Goal: Task Accomplishment & Management: Manage account settings

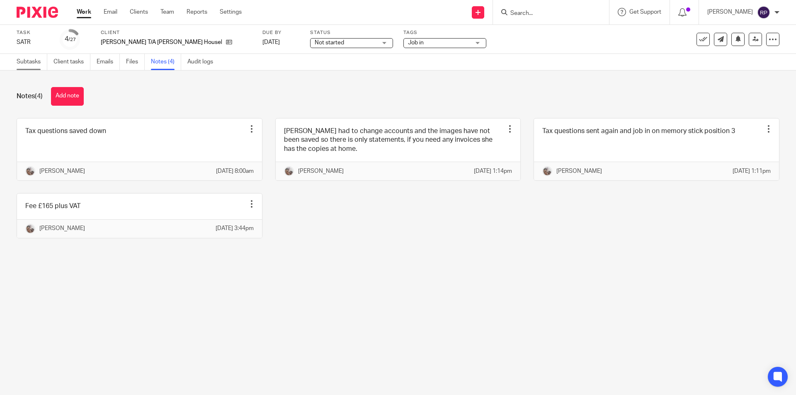
click at [39, 62] on link "Subtasks" at bounding box center [32, 62] width 31 height 16
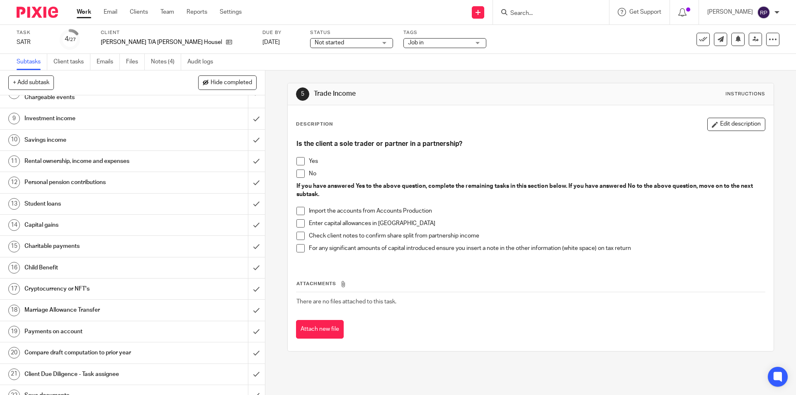
scroll to position [284, 0]
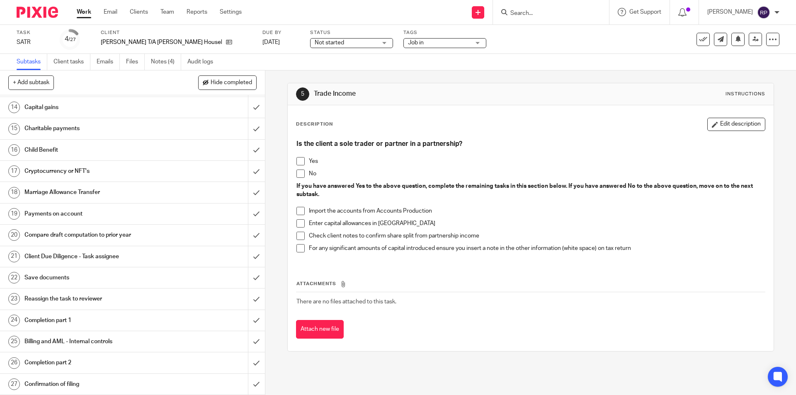
click at [52, 214] on h1 "Payments on account" at bounding box center [95, 214] width 143 height 12
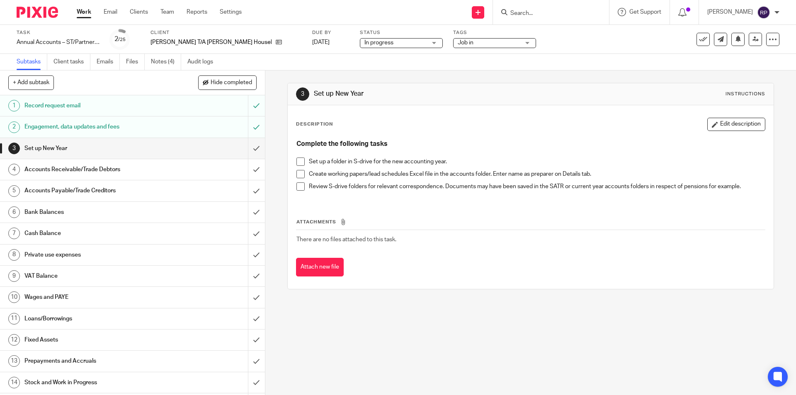
click at [301, 160] on span at bounding box center [300, 162] width 8 height 8
click at [299, 175] on span at bounding box center [300, 174] width 8 height 8
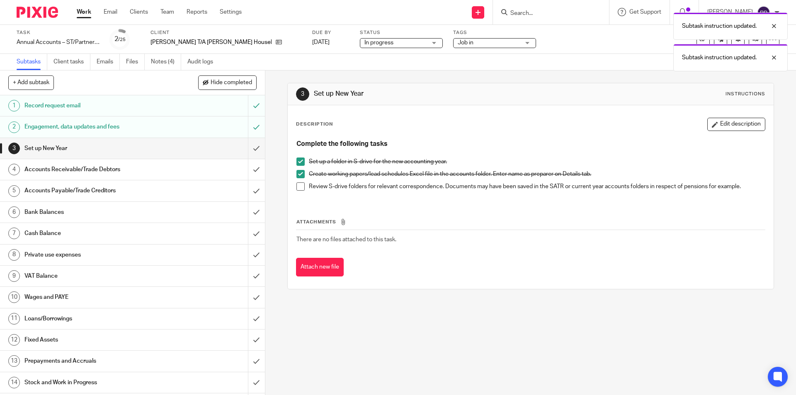
click at [299, 185] on span at bounding box center [300, 186] width 8 height 8
click at [246, 146] on input "submit" at bounding box center [132, 148] width 265 height 21
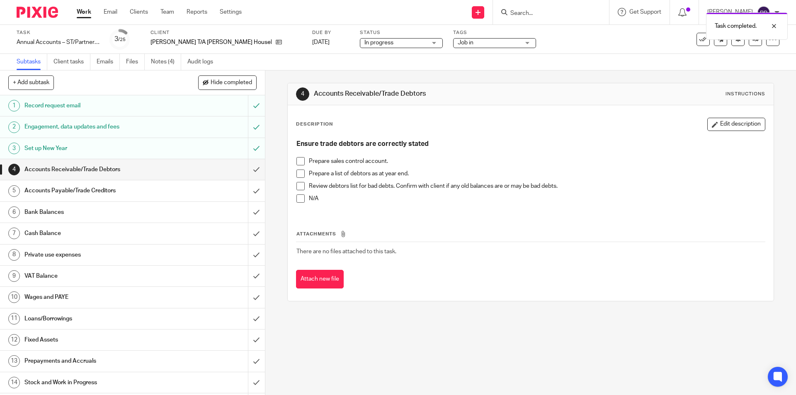
click at [298, 201] on span at bounding box center [300, 198] width 8 height 8
click at [250, 168] on input "submit" at bounding box center [132, 169] width 265 height 21
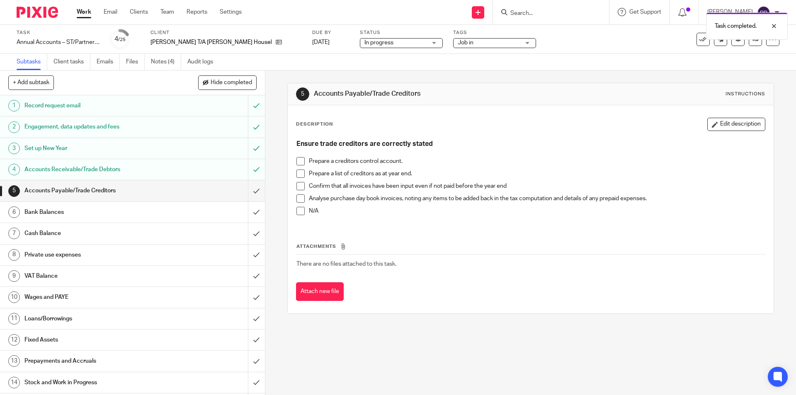
click at [300, 211] on span at bounding box center [300, 211] width 8 height 8
click at [245, 187] on input "submit" at bounding box center [132, 190] width 265 height 21
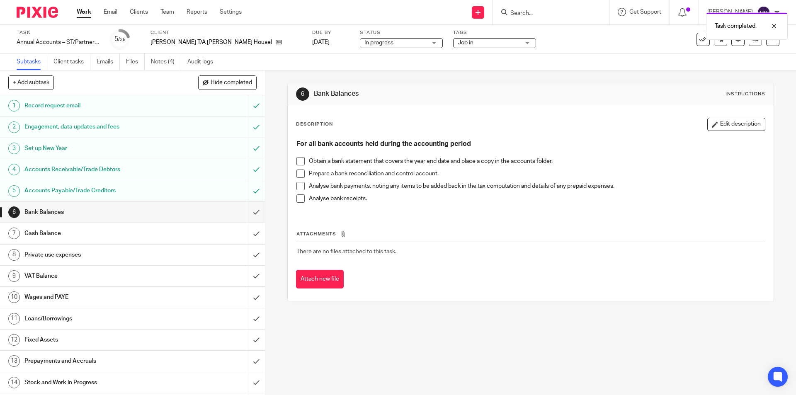
click at [297, 173] on span at bounding box center [300, 174] width 8 height 8
click at [300, 175] on span at bounding box center [300, 174] width 8 height 8
click at [297, 187] on span at bounding box center [300, 186] width 8 height 8
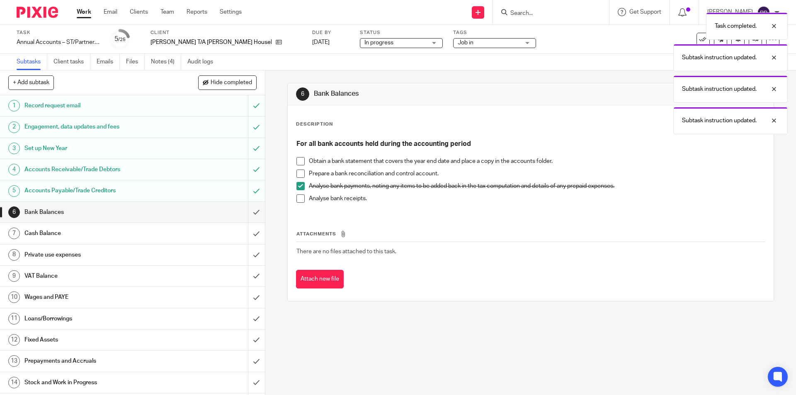
click at [299, 199] on span at bounding box center [300, 198] width 8 height 8
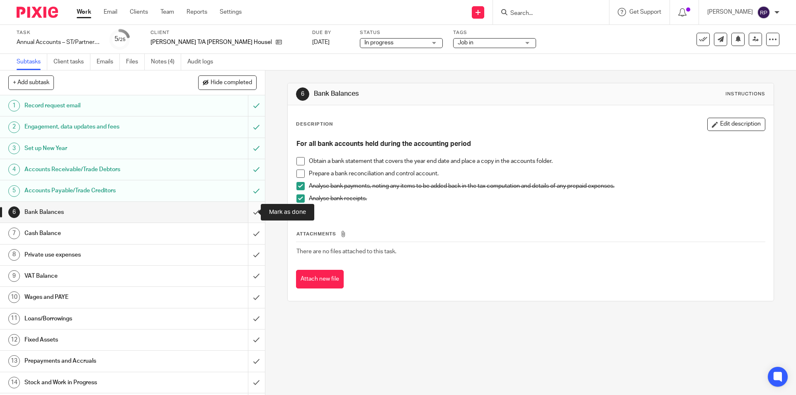
click at [248, 211] on input "submit" at bounding box center [132, 212] width 265 height 21
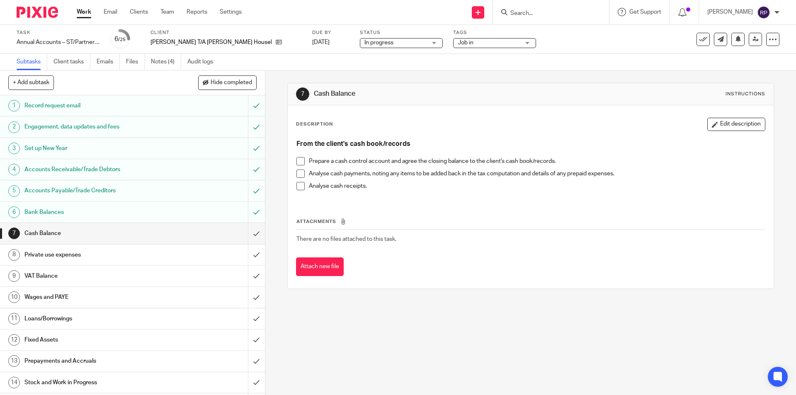
click at [140, 252] on h1 "Private use expenses" at bounding box center [95, 255] width 143 height 12
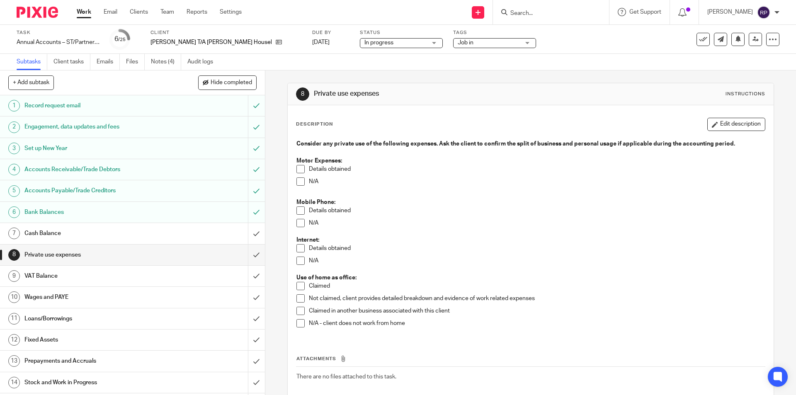
click at [154, 273] on h1 "VAT Balance" at bounding box center [95, 276] width 143 height 12
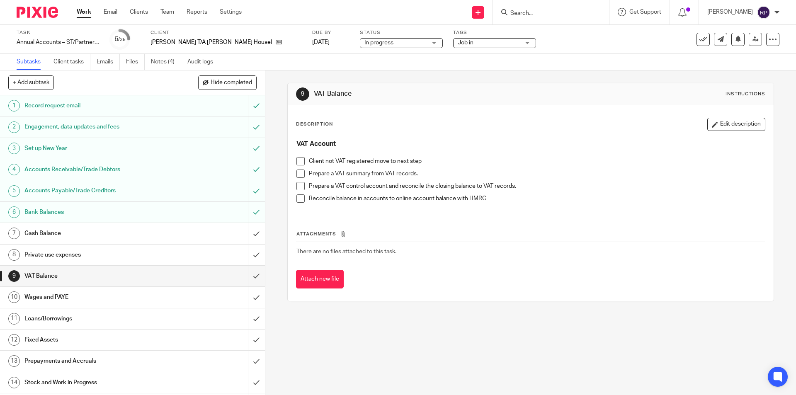
click at [104, 260] on h1 "Private use expenses" at bounding box center [95, 255] width 143 height 12
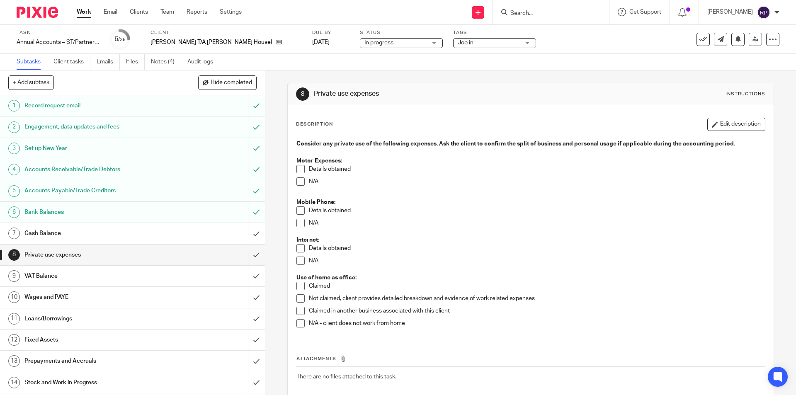
scroll to position [41, 0]
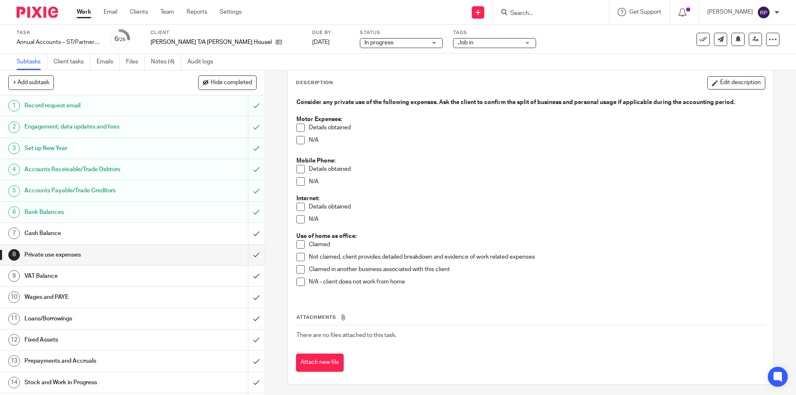
click at [299, 244] on span at bounding box center [300, 245] width 8 height 8
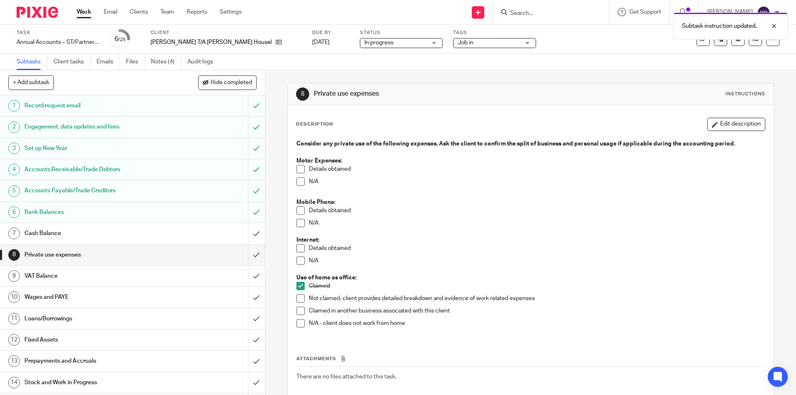
click at [296, 180] on span at bounding box center [300, 181] width 8 height 8
click at [211, 277] on div "VAT Balance" at bounding box center [131, 276] width 215 height 12
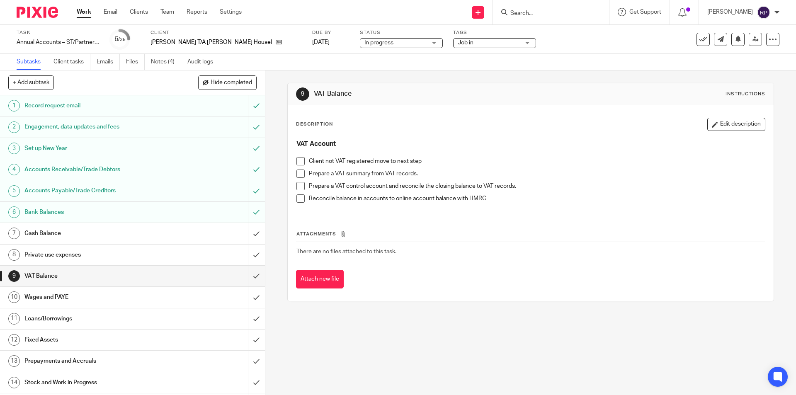
click at [298, 161] on span at bounding box center [300, 161] width 8 height 8
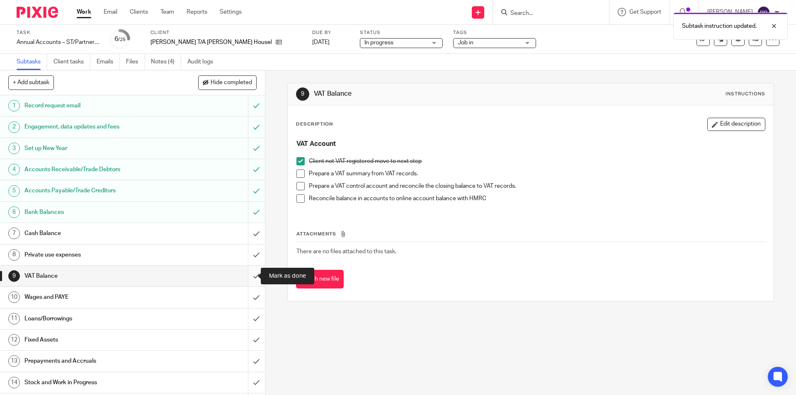
click at [247, 274] on input "submit" at bounding box center [132, 276] width 265 height 21
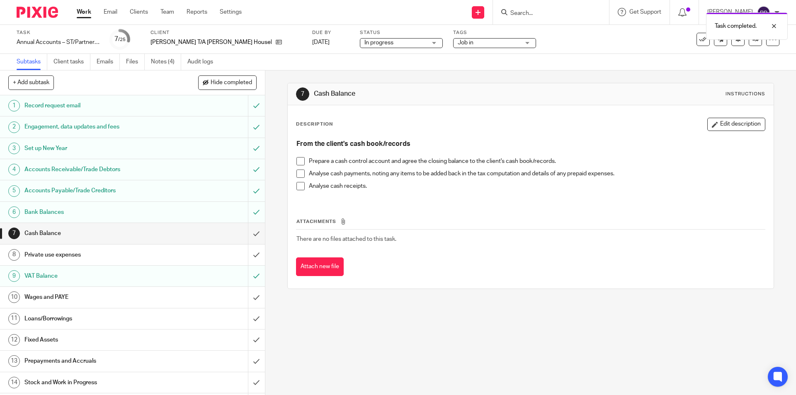
click at [48, 295] on h1 "Wages and PAYE" at bounding box center [95, 297] width 143 height 12
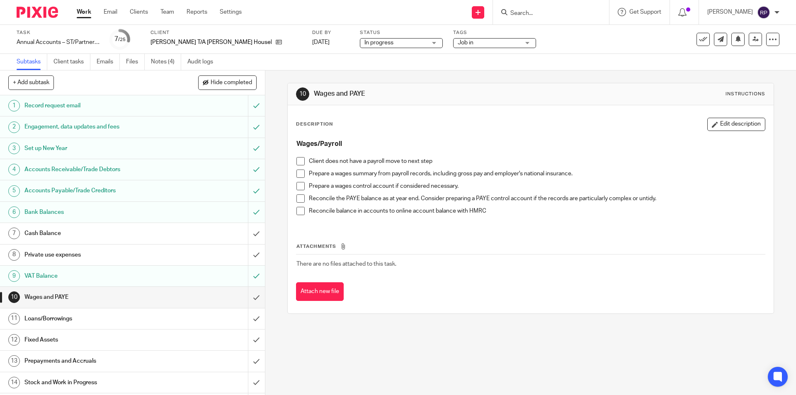
click at [298, 163] on span at bounding box center [300, 161] width 8 height 8
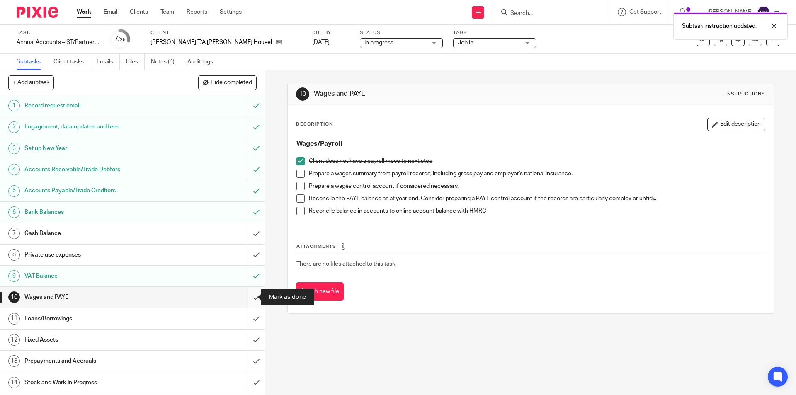
click at [250, 296] on input "submit" at bounding box center [132, 297] width 265 height 21
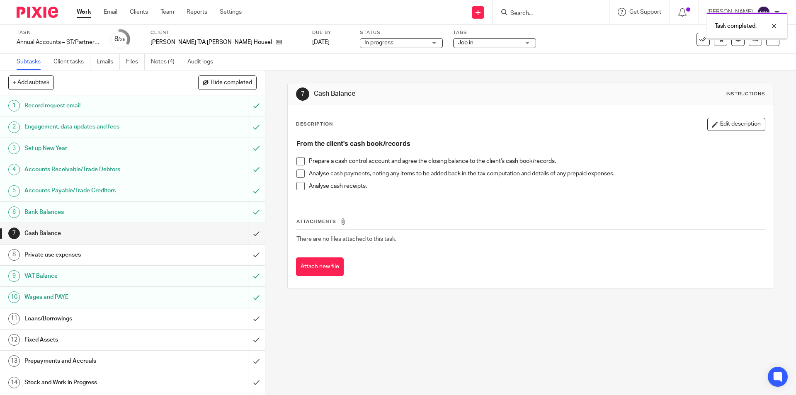
click at [154, 315] on h1 "Loans/Borrowings" at bounding box center [95, 319] width 143 height 12
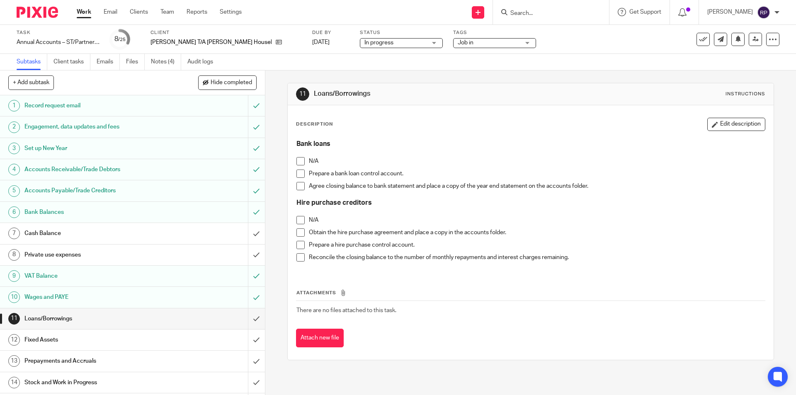
click at [299, 160] on span at bounding box center [300, 161] width 8 height 8
click at [300, 219] on span at bounding box center [300, 220] width 8 height 8
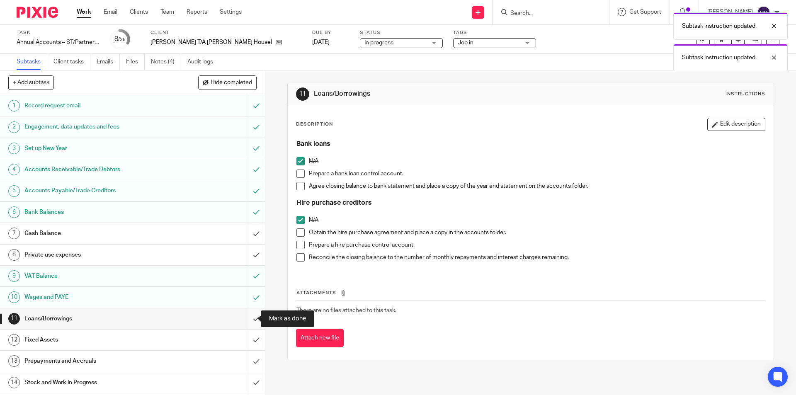
click at [248, 316] on input "submit" at bounding box center [132, 319] width 265 height 21
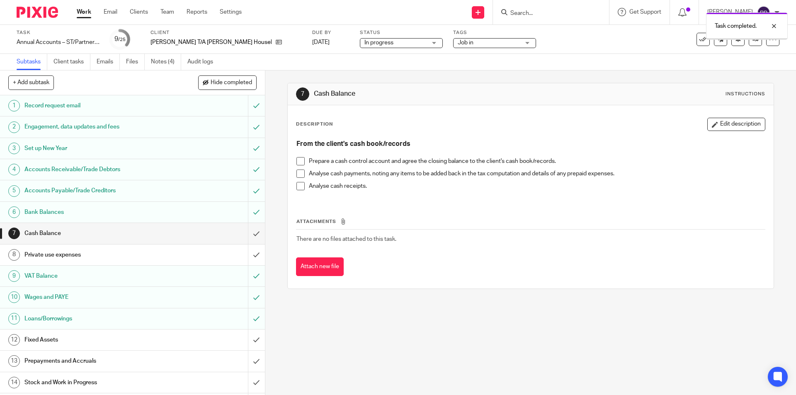
scroll to position [41, 0]
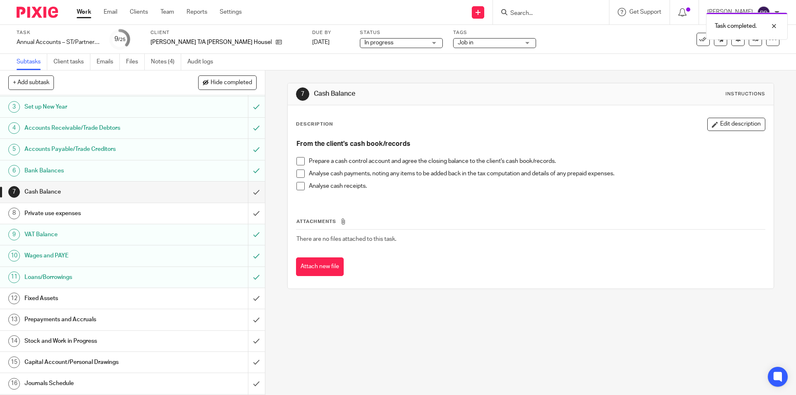
click at [96, 299] on h1 "Fixed Assets" at bounding box center [95, 298] width 143 height 12
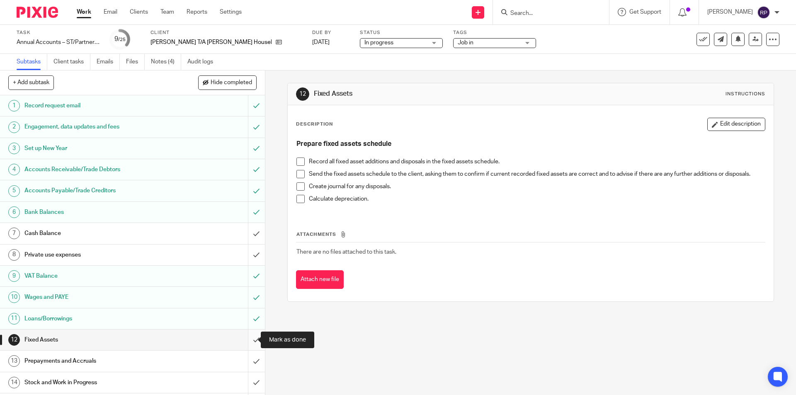
click at [246, 337] on input "submit" at bounding box center [132, 340] width 265 height 21
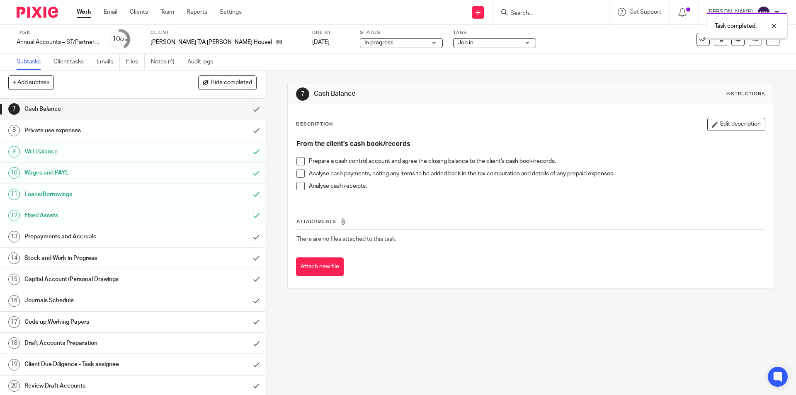
scroll to position [166, 0]
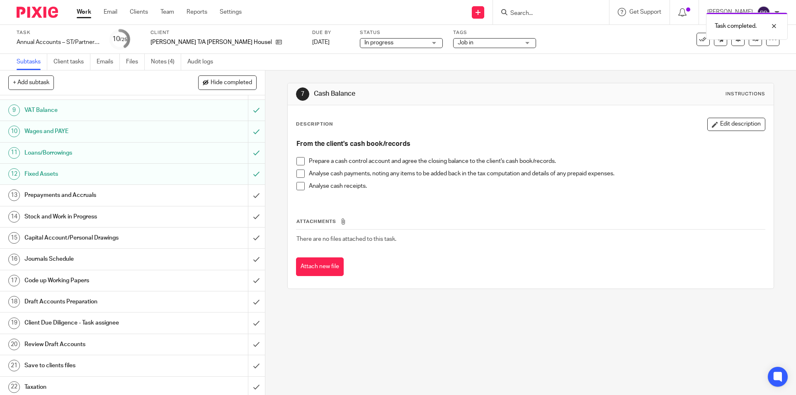
click at [65, 200] on h1 "Prepayments and Accruals" at bounding box center [95, 195] width 143 height 12
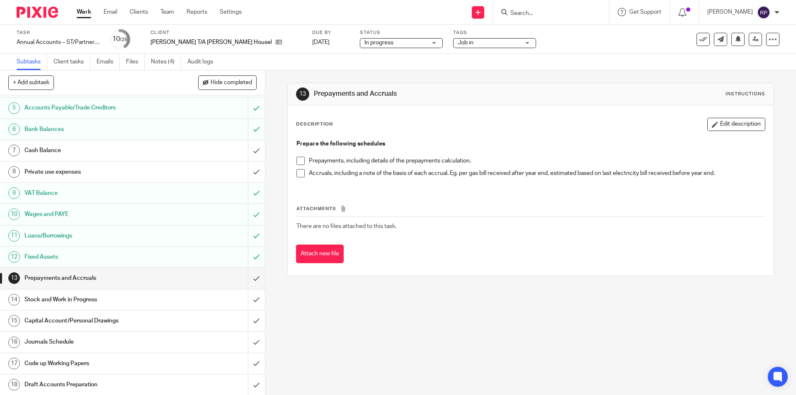
scroll to position [166, 0]
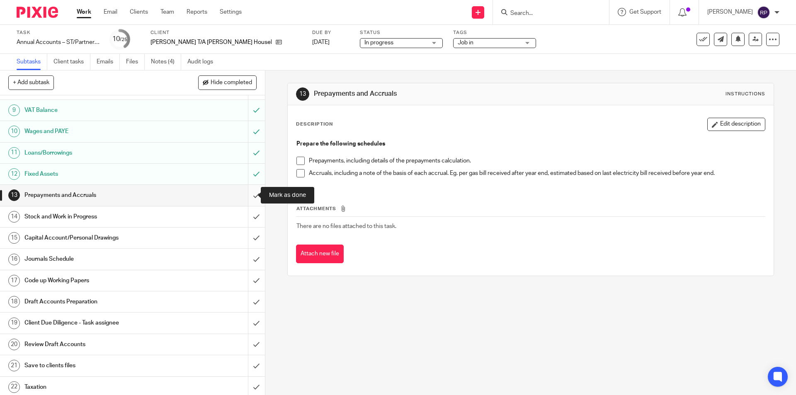
click at [251, 192] on input "submit" at bounding box center [132, 195] width 265 height 21
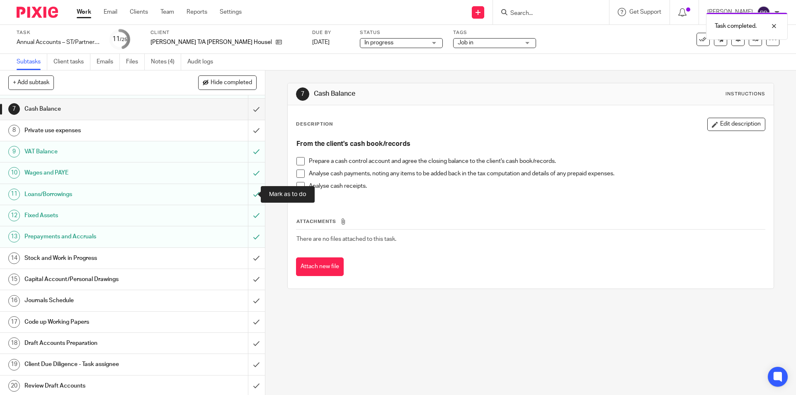
scroll to position [166, 0]
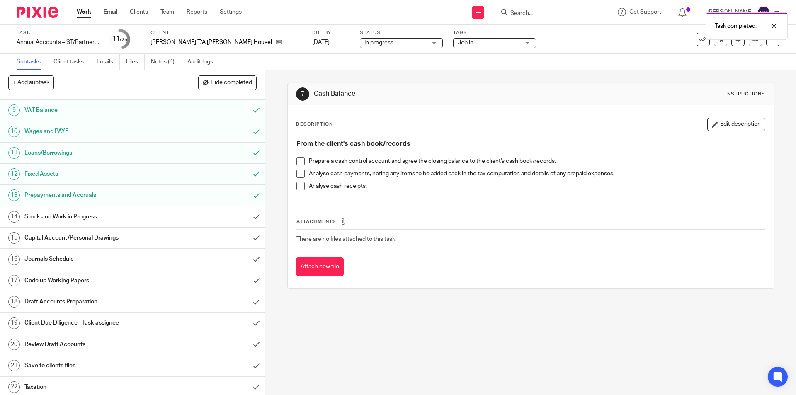
click at [61, 220] on h1 "Stock and Work in Progress" at bounding box center [95, 217] width 143 height 12
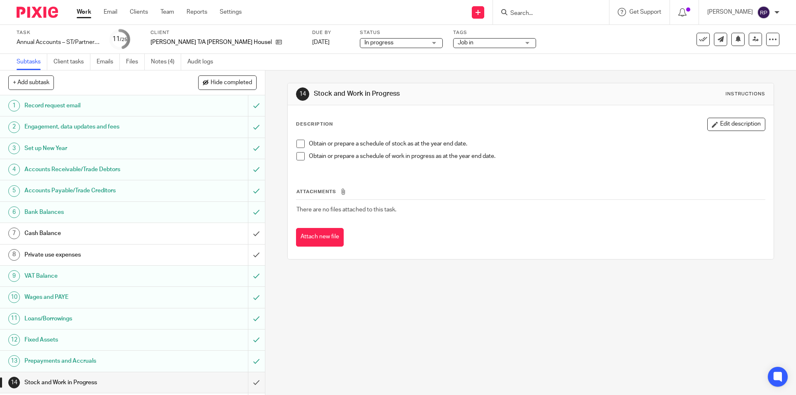
scroll to position [207, 0]
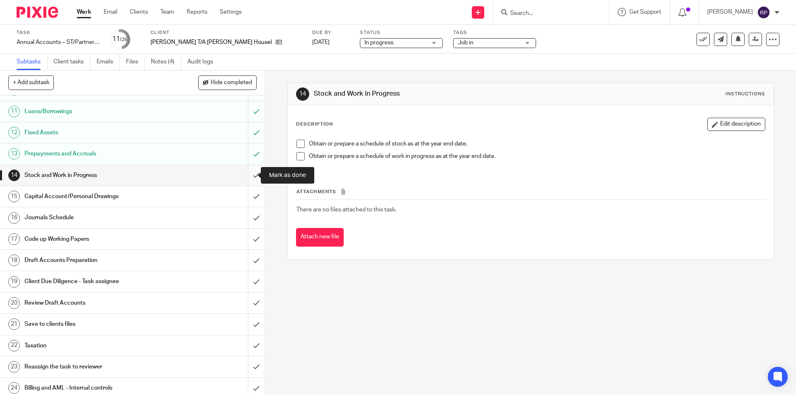
click at [248, 174] on input "submit" at bounding box center [132, 175] width 265 height 21
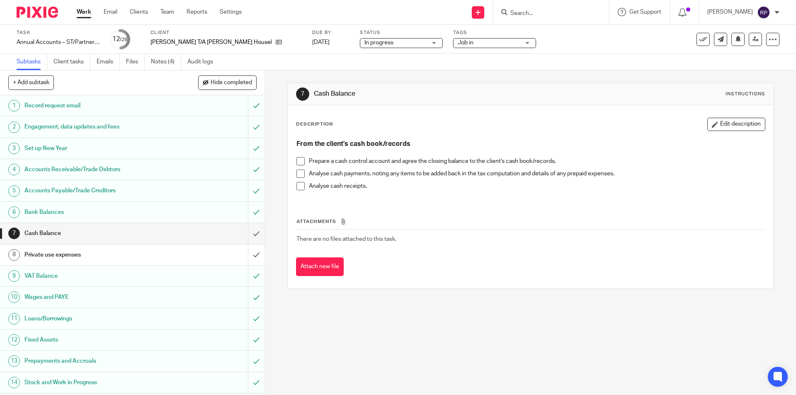
scroll to position [124, 0]
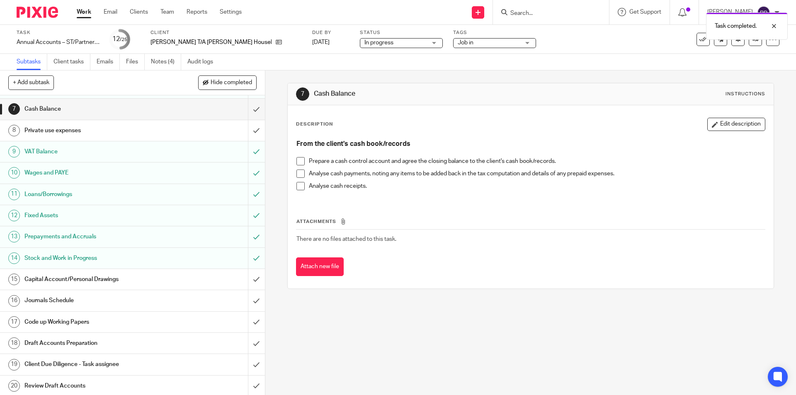
click at [86, 277] on h1 "Capital Account/Personal Drawings" at bounding box center [95, 279] width 143 height 12
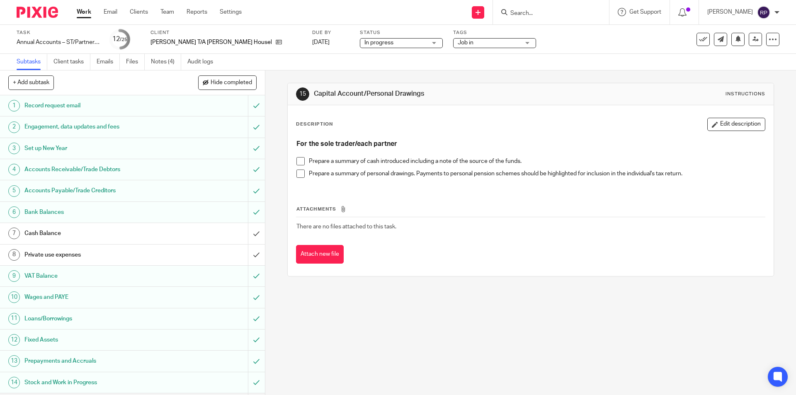
click at [293, 172] on div "For the sole trader/each partner Prepare a summary of cash introduced including…" at bounding box center [530, 162] width 476 height 53
click at [296, 174] on span at bounding box center [300, 174] width 8 height 8
click at [294, 158] on div "For the sole trader/each partner Prepare a summary of cash introduced including…" at bounding box center [530, 162] width 476 height 53
click at [296, 161] on span at bounding box center [300, 161] width 8 height 8
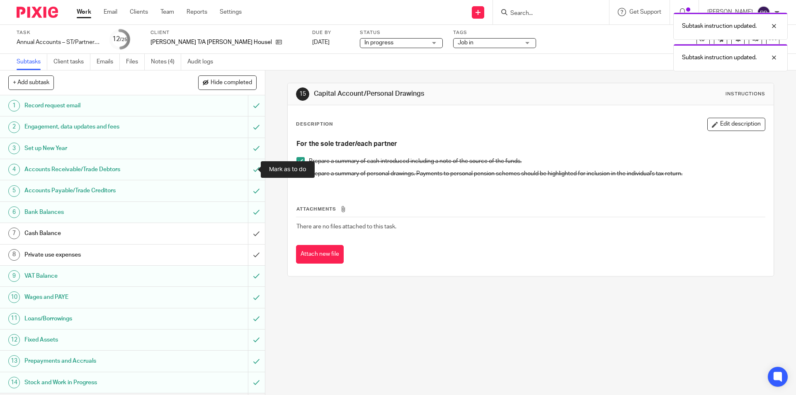
scroll to position [166, 0]
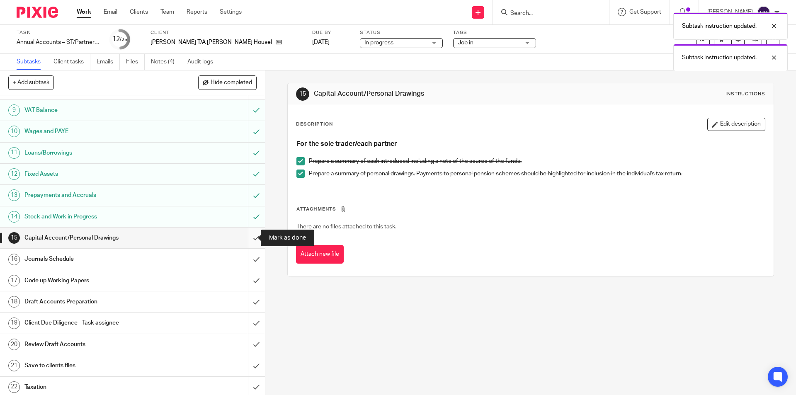
click at [246, 238] on input "submit" at bounding box center [132, 238] width 265 height 21
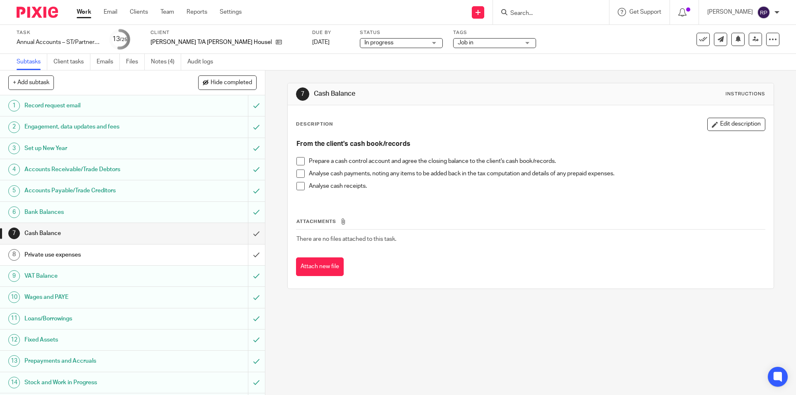
scroll to position [207, 0]
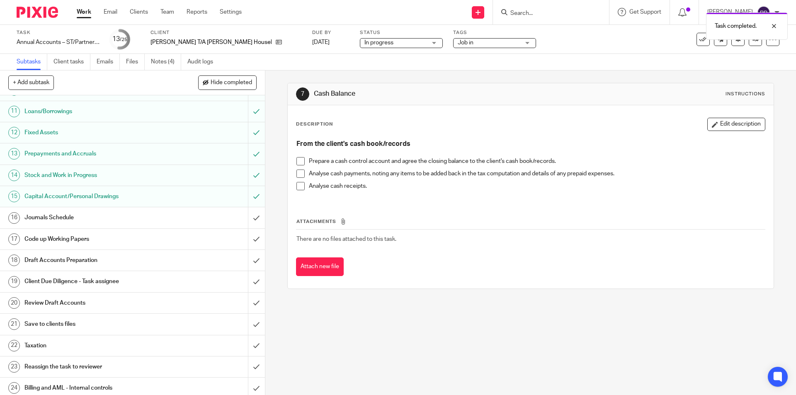
click at [118, 221] on h1 "Journals Schedule" at bounding box center [95, 217] width 143 height 12
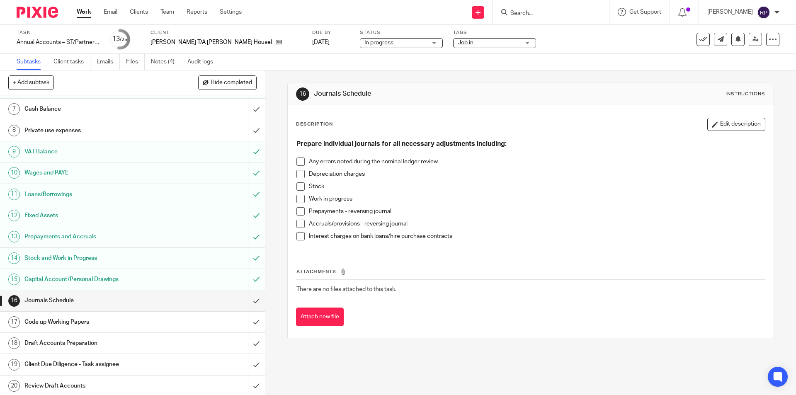
scroll to position [207, 0]
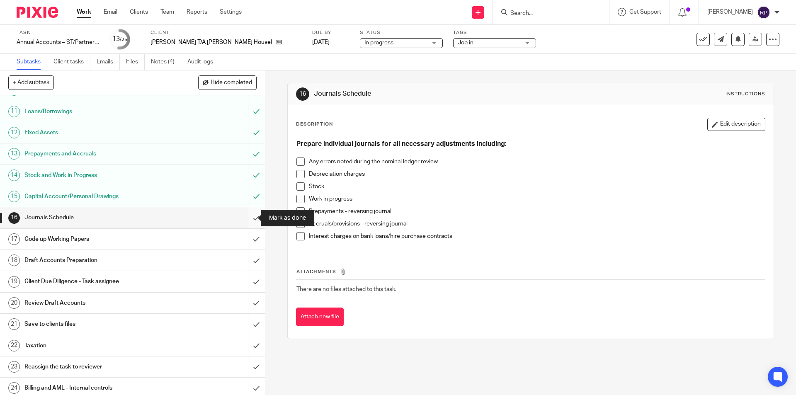
click at [246, 215] on input "submit" at bounding box center [132, 217] width 265 height 21
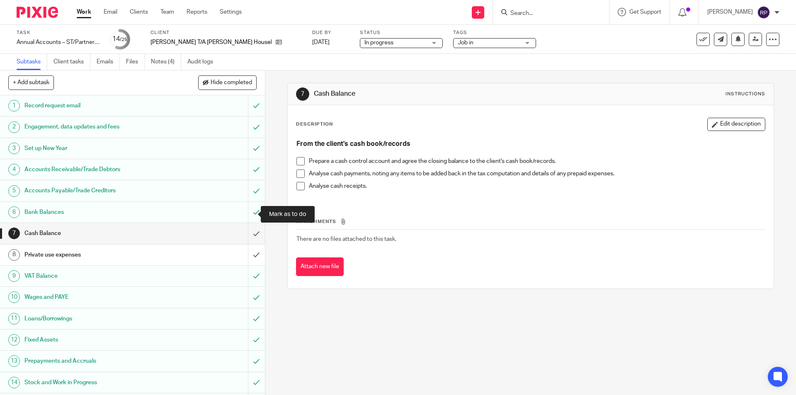
scroll to position [124, 0]
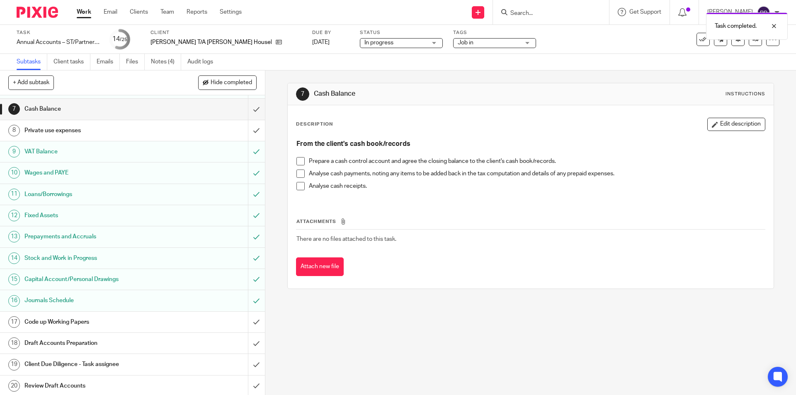
click at [75, 324] on h1 "Code up Working Papers" at bounding box center [95, 322] width 143 height 12
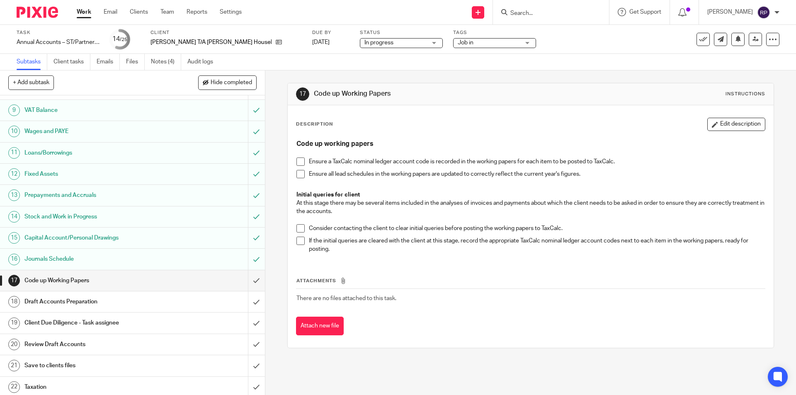
scroll to position [233, 0]
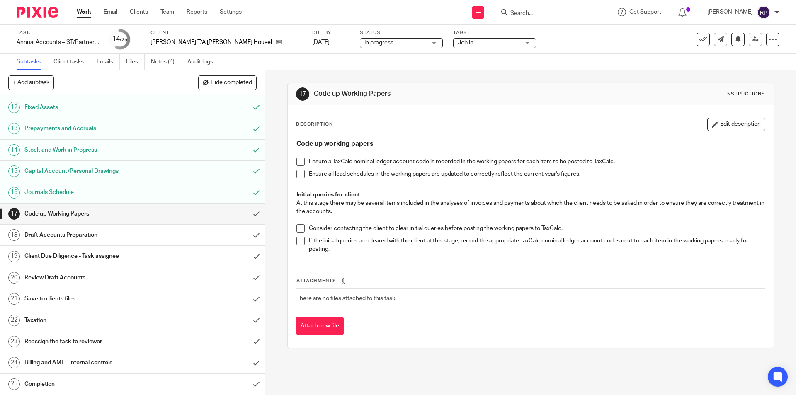
click at [297, 161] on span at bounding box center [300, 162] width 8 height 8
click at [299, 231] on span at bounding box center [300, 228] width 8 height 8
click at [296, 240] on span at bounding box center [300, 241] width 8 height 8
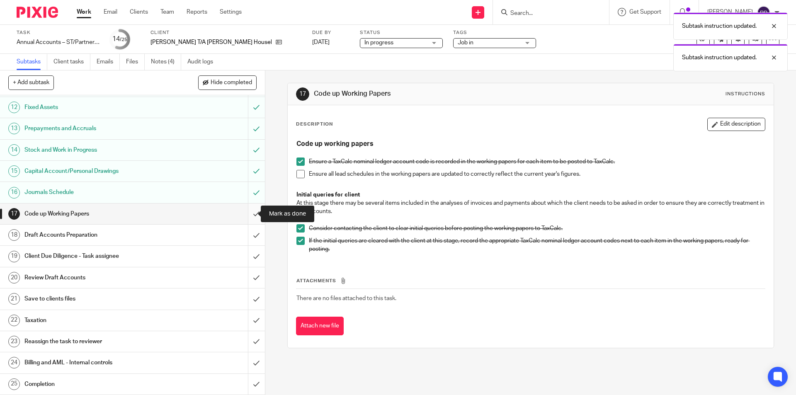
click at [246, 214] on input "submit" at bounding box center [132, 214] width 265 height 21
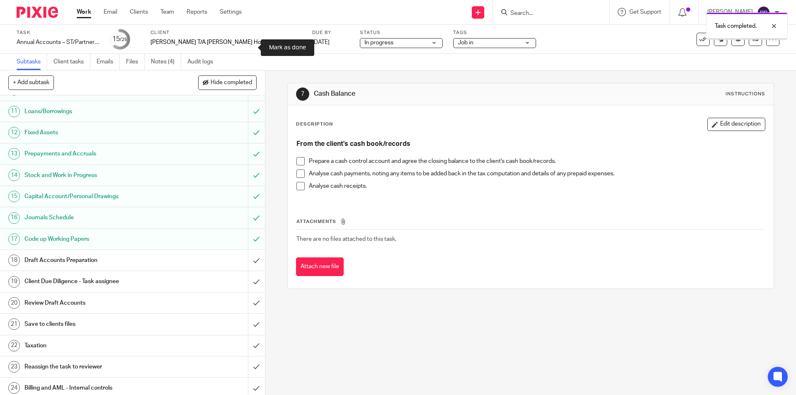
scroll to position [233, 0]
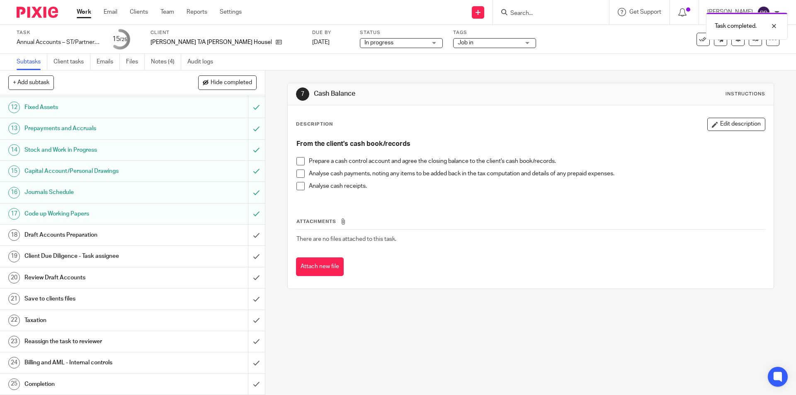
click at [125, 231] on h1 "Draft Accounts Preparation" at bounding box center [95, 235] width 143 height 12
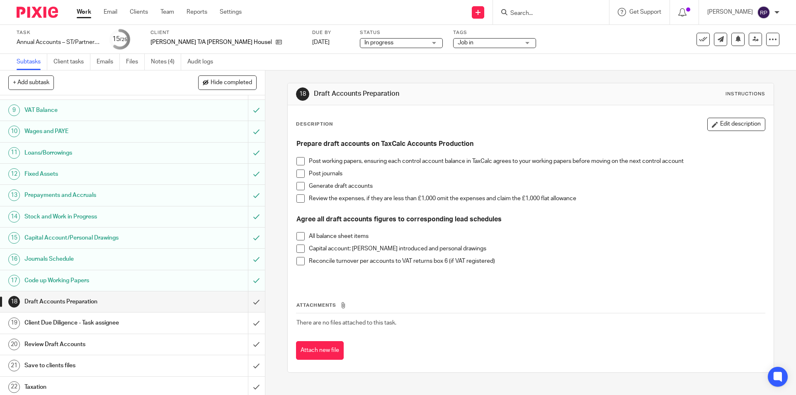
scroll to position [233, 0]
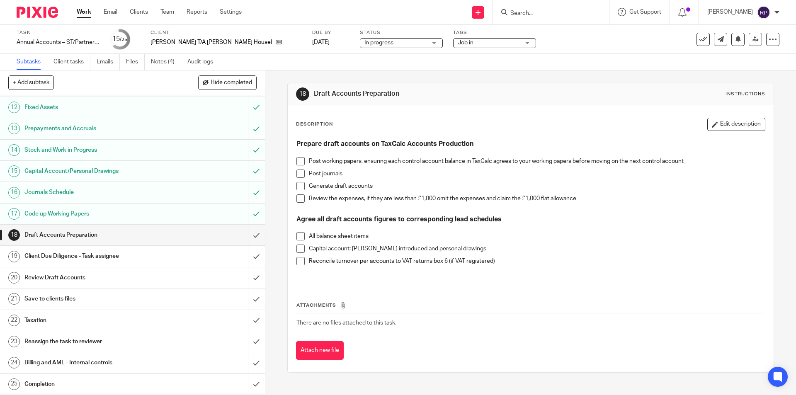
click at [296, 160] on span at bounding box center [300, 161] width 8 height 8
click at [299, 187] on span at bounding box center [300, 186] width 8 height 8
click at [296, 234] on span at bounding box center [300, 236] width 8 height 8
click at [299, 247] on span at bounding box center [300, 249] width 8 height 8
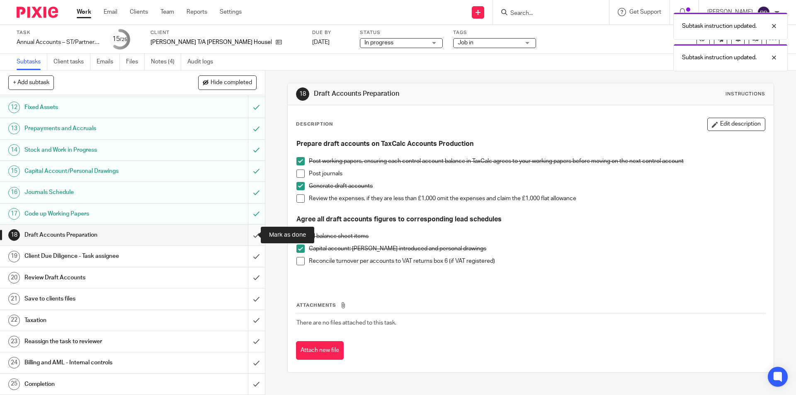
click at [248, 233] on input "submit" at bounding box center [132, 235] width 265 height 21
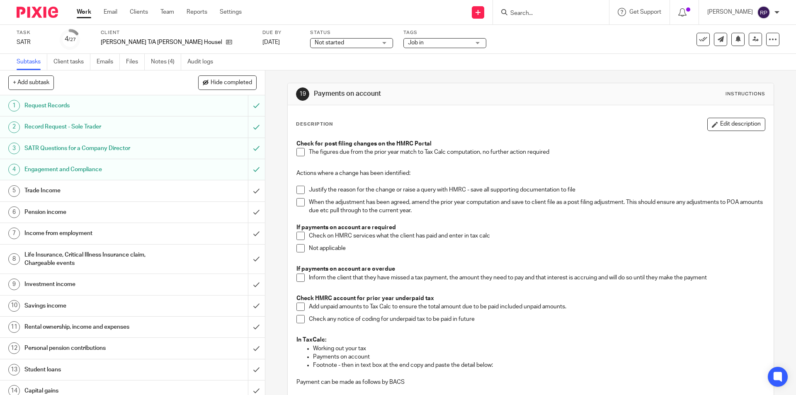
scroll to position [141, 0]
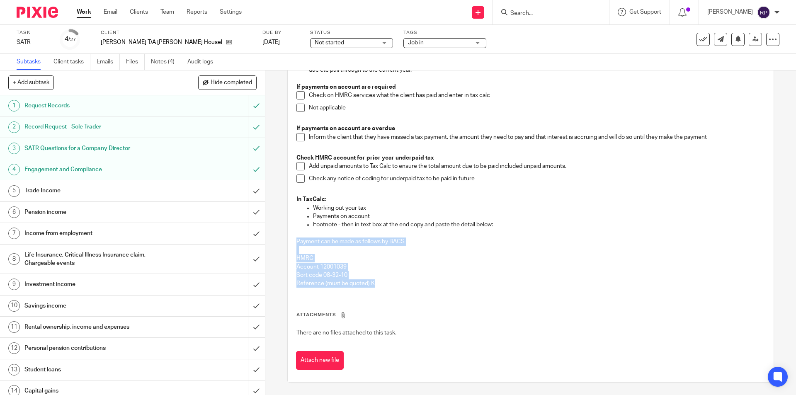
drag, startPoint x: 373, startPoint y: 285, endPoint x: 281, endPoint y: 240, distance: 102.4
click at [281, 240] on div "19 Payments on account Instructions Description Edit description Check for post…" at bounding box center [530, 232] width 531 height 325
copy div "Payment can be made as follows by BACS HMRC Account 12001039 Sort code 08-32-10…"
click at [353, 259] on p "HMRC" at bounding box center [530, 258] width 468 height 8
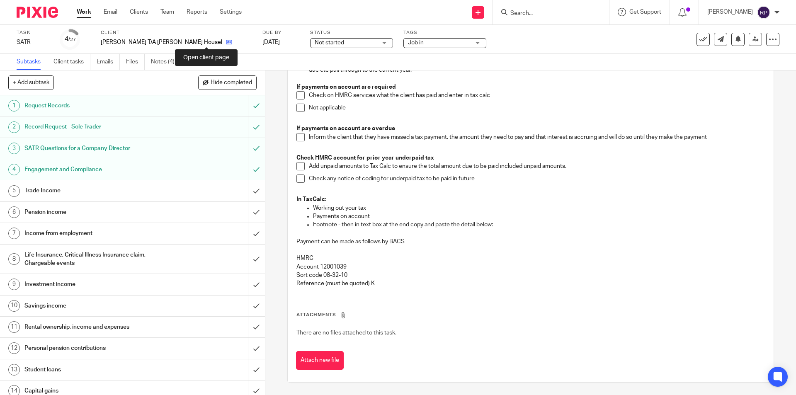
click at [226, 42] on icon at bounding box center [229, 42] width 6 height 6
click at [420, 44] on span "Job in" at bounding box center [439, 43] width 62 height 9
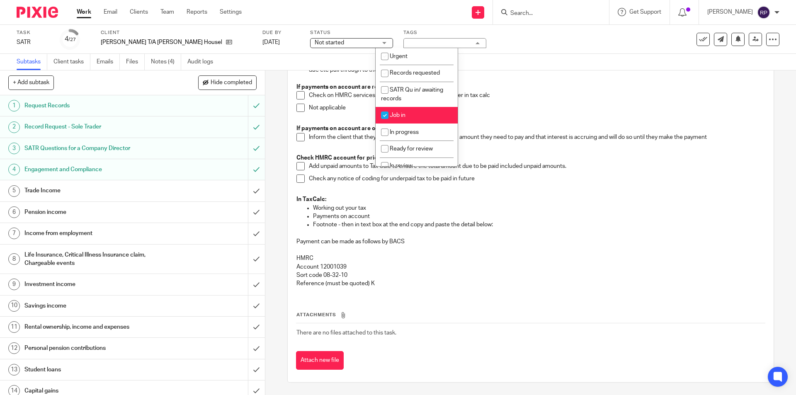
click at [423, 122] on li "Job in" at bounding box center [417, 115] width 82 height 17
checkbox input "false"
click at [422, 130] on li "In progress" at bounding box center [417, 132] width 82 height 17
checkbox input "true"
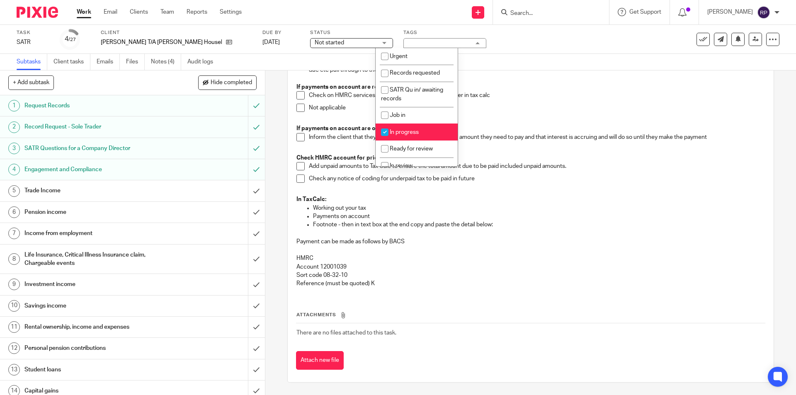
click at [575, 107] on p "Not applicable" at bounding box center [537, 108] width 456 height 8
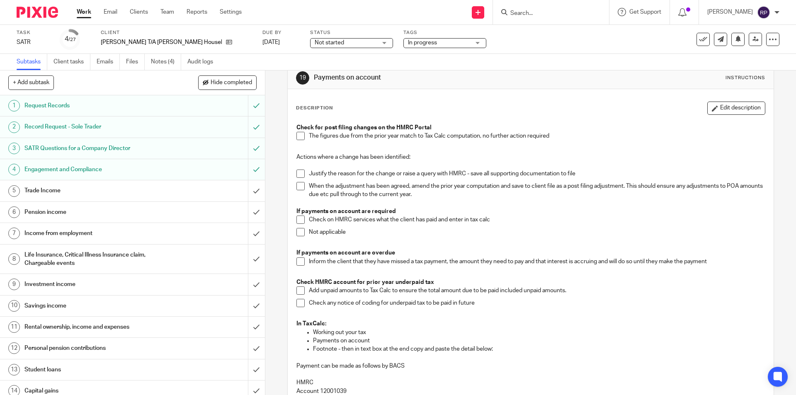
scroll to position [0, 0]
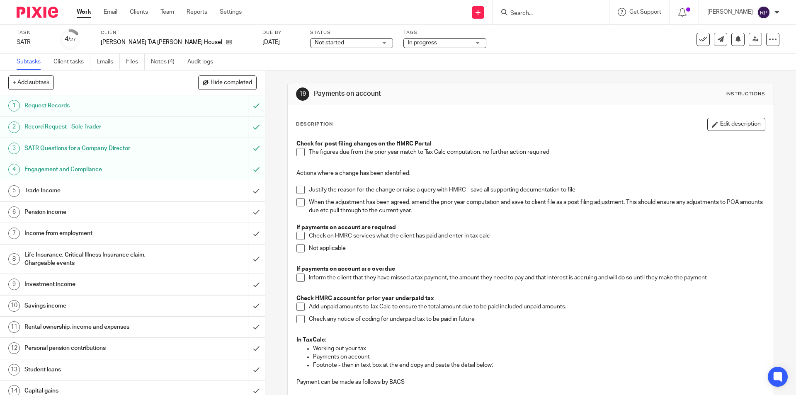
click at [33, 194] on h1 "Trade Income" at bounding box center [95, 191] width 143 height 12
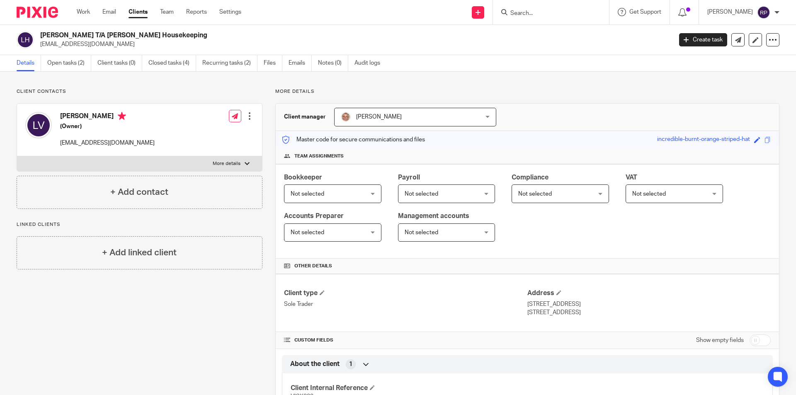
click at [241, 166] on label "More details" at bounding box center [139, 163] width 245 height 15
click at [17, 156] on input "More details" at bounding box center [17, 156] width 0 height 0
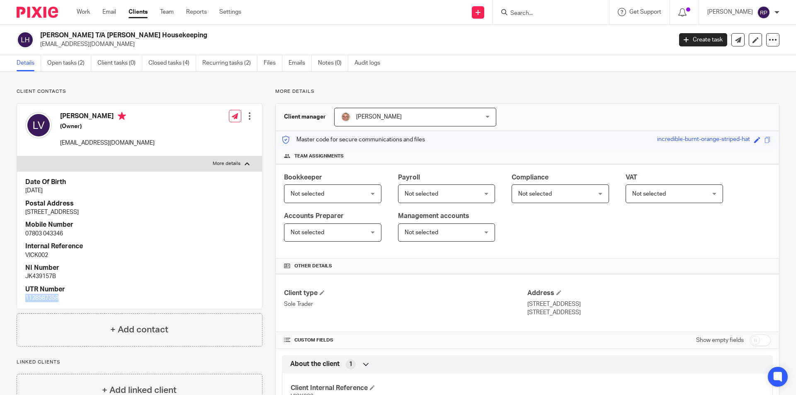
drag, startPoint x: 26, startPoint y: 295, endPoint x: 63, endPoint y: 296, distance: 37.3
click at [63, 296] on p "1128587358" at bounding box center [139, 298] width 228 height 8
copy p "1128587358"
click at [196, 165] on label "More details" at bounding box center [139, 163] width 245 height 15
click at [17, 156] on input "More details" at bounding box center [17, 156] width 0 height 0
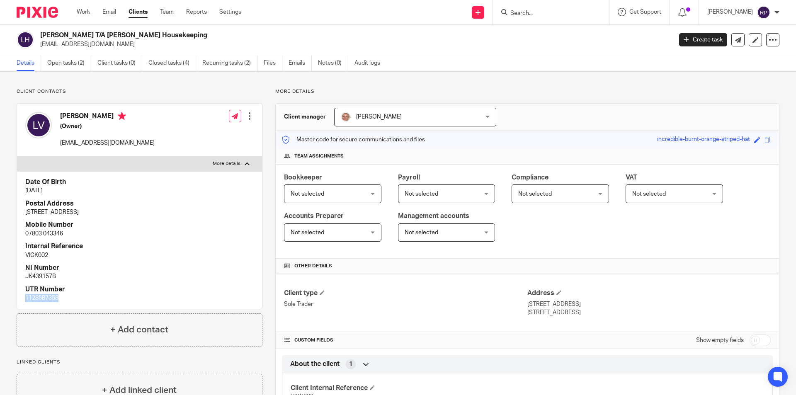
checkbox input "false"
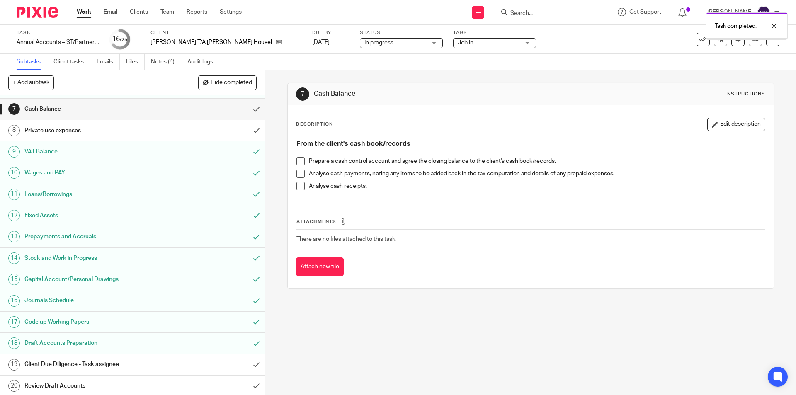
scroll to position [207, 0]
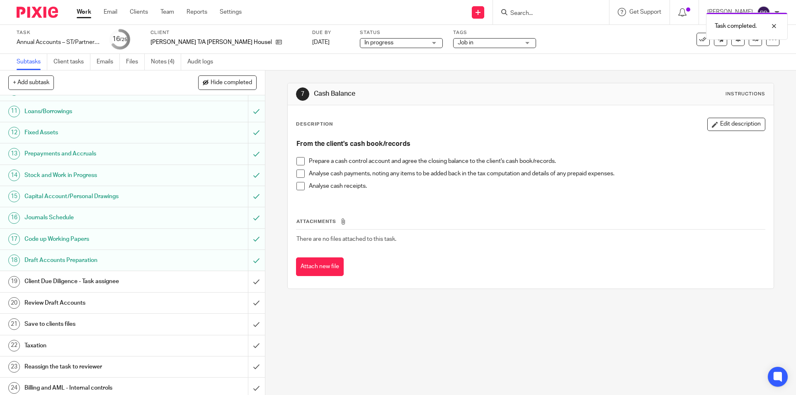
click at [34, 278] on h1 "Client Due Diligence - Task assignee" at bounding box center [95, 281] width 143 height 12
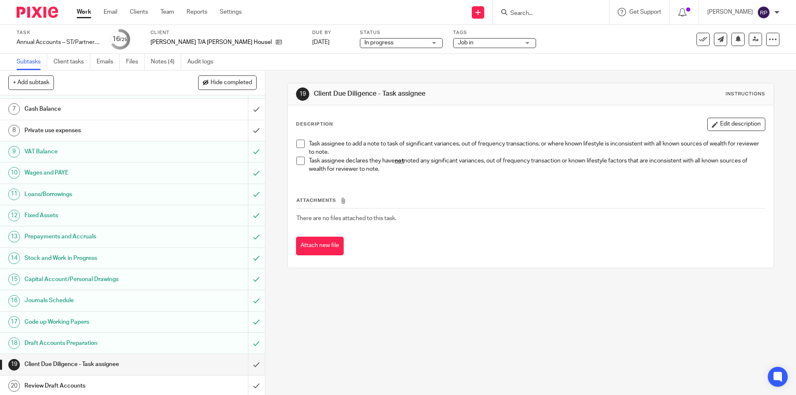
scroll to position [207, 0]
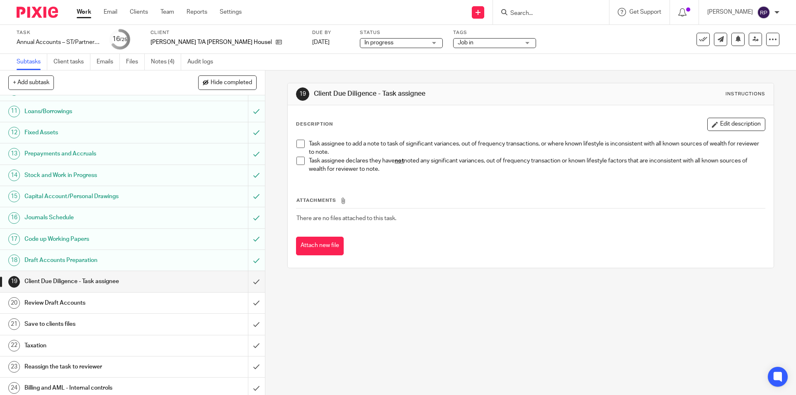
click at [298, 160] on span at bounding box center [300, 161] width 8 height 8
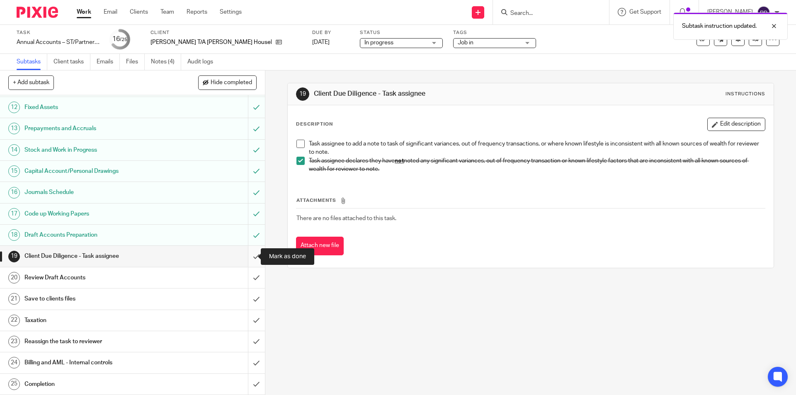
click at [245, 252] on input "submit" at bounding box center [132, 256] width 265 height 21
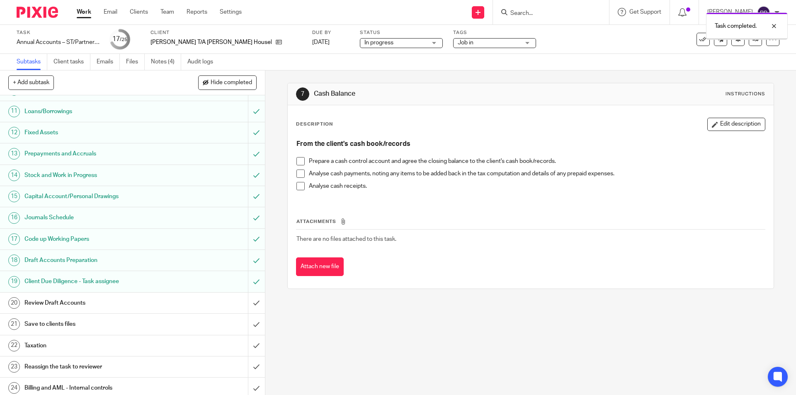
scroll to position [233, 0]
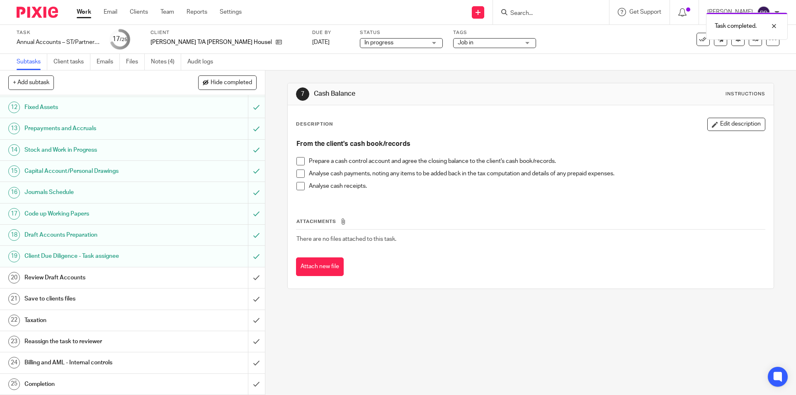
click at [65, 275] on h1 "Review Draft Accounts" at bounding box center [95, 278] width 143 height 12
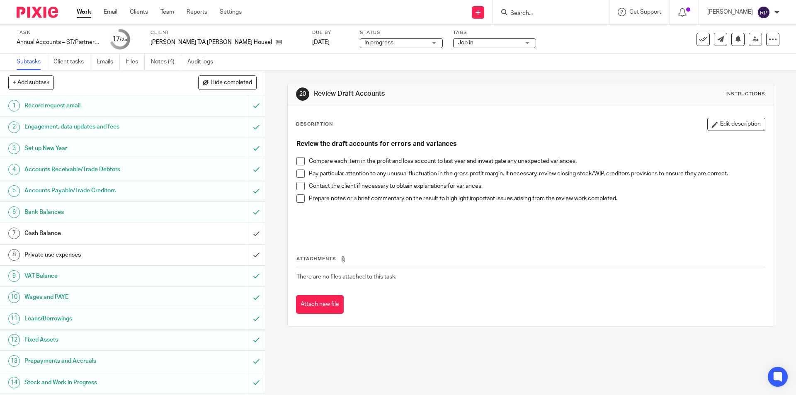
click at [467, 43] on span "Job in" at bounding box center [489, 43] width 62 height 9
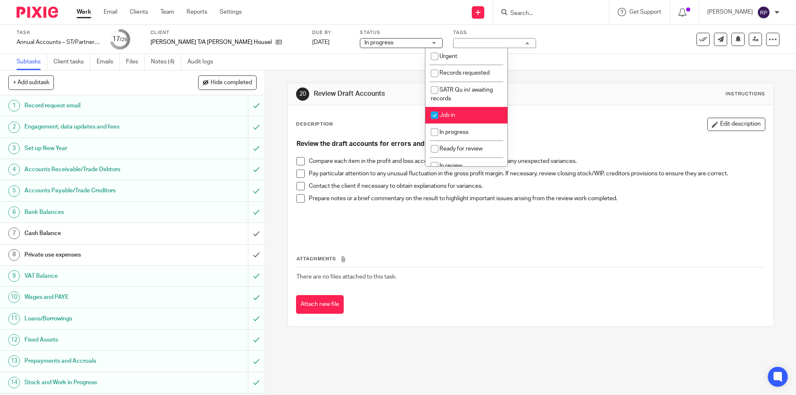
click at [468, 117] on li "Job in" at bounding box center [466, 115] width 82 height 17
checkbox input "false"
click at [467, 134] on span "In progress" at bounding box center [454, 132] width 29 height 6
checkbox input "true"
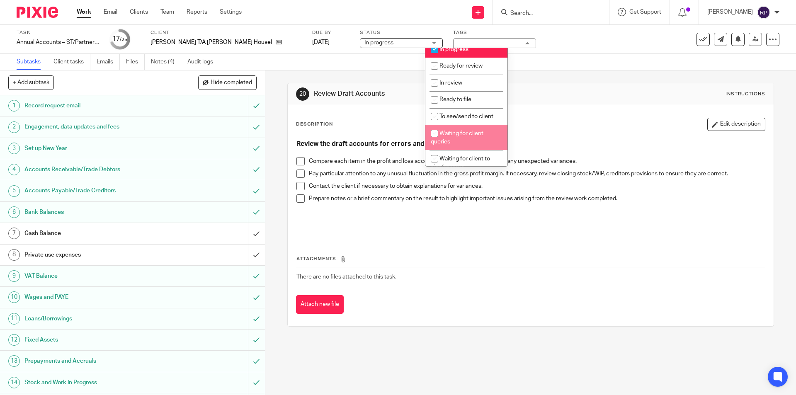
click at [475, 139] on li "Waiting for client queries" at bounding box center [466, 137] width 82 height 25
checkbox input "true"
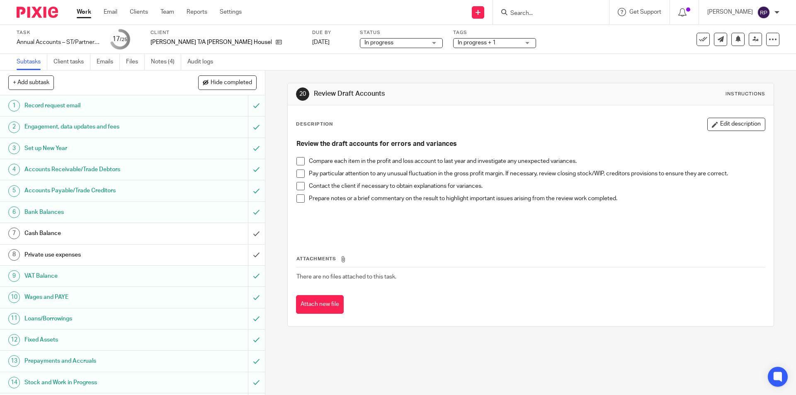
click at [544, 116] on div "Description Edit description Review the draft accounts for errors and variances…" at bounding box center [531, 215] width 486 height 221
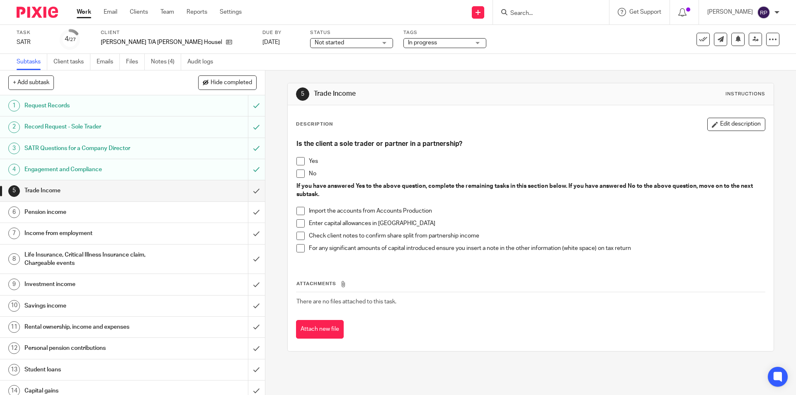
click at [302, 162] on span at bounding box center [300, 161] width 8 height 8
click at [300, 213] on span at bounding box center [300, 211] width 8 height 8
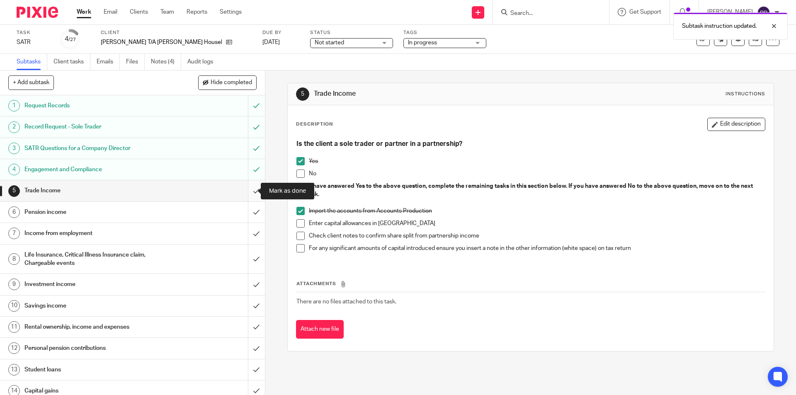
click at [249, 188] on input "submit" at bounding box center [132, 190] width 265 height 21
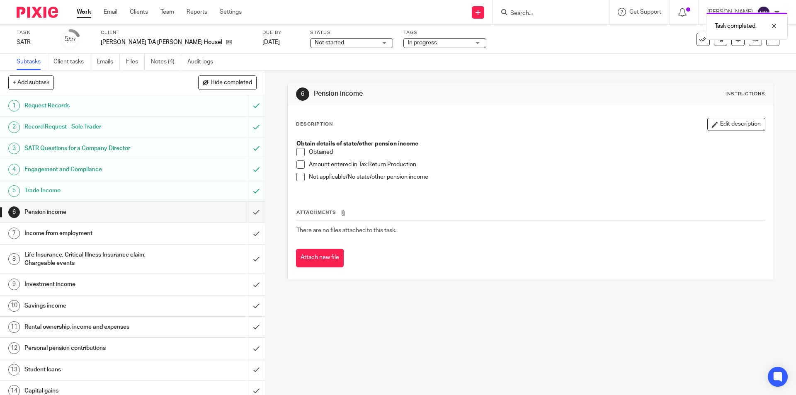
click at [300, 177] on span at bounding box center [300, 177] width 8 height 8
click at [250, 209] on input "submit" at bounding box center [132, 212] width 265 height 21
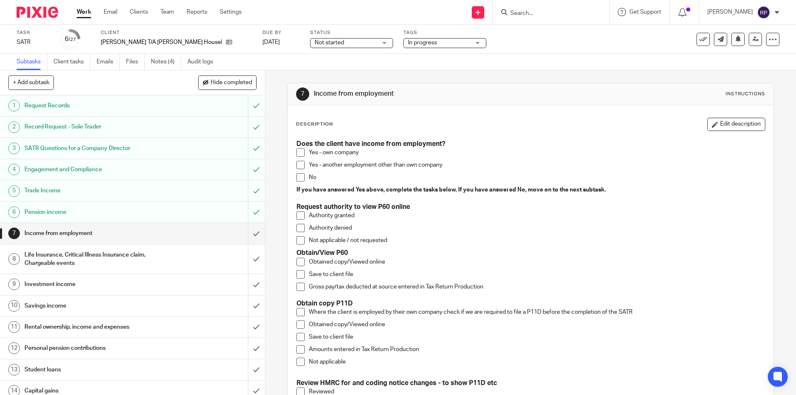
click at [298, 179] on span at bounding box center [300, 177] width 8 height 8
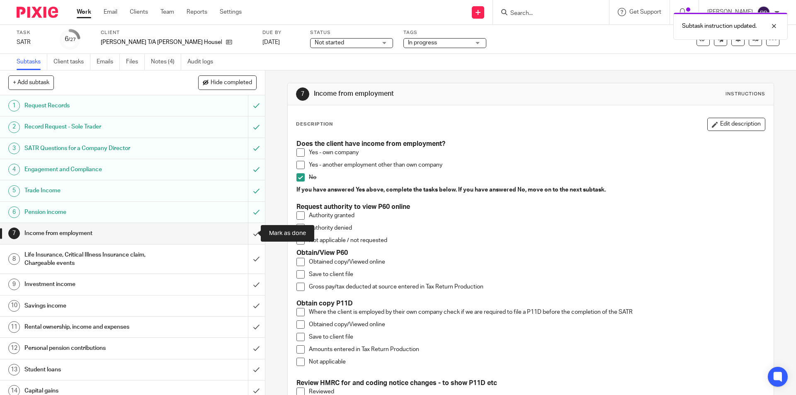
click at [251, 234] on input "submit" at bounding box center [132, 233] width 265 height 21
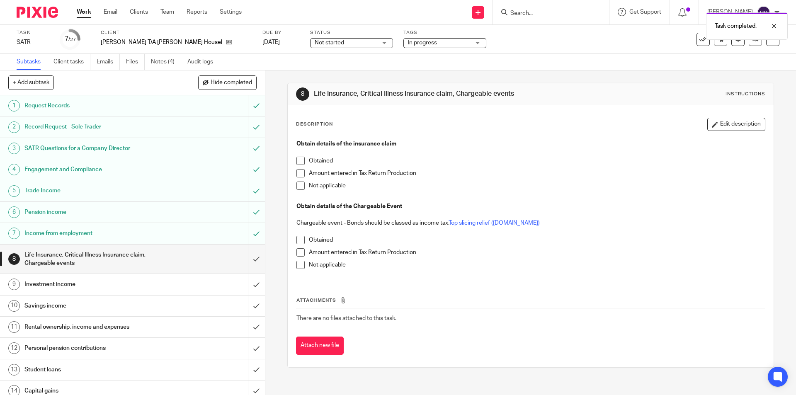
click at [300, 185] on span at bounding box center [300, 186] width 8 height 8
click at [248, 253] on input "submit" at bounding box center [132, 259] width 265 height 29
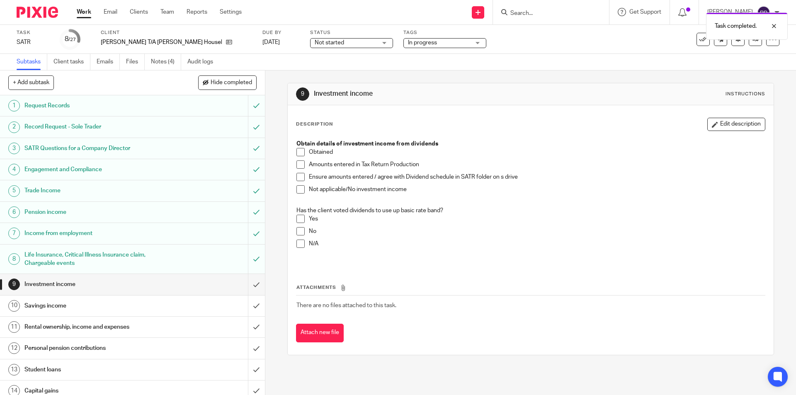
click at [297, 190] on span at bounding box center [300, 189] width 8 height 8
click at [247, 285] on input "submit" at bounding box center [132, 284] width 265 height 21
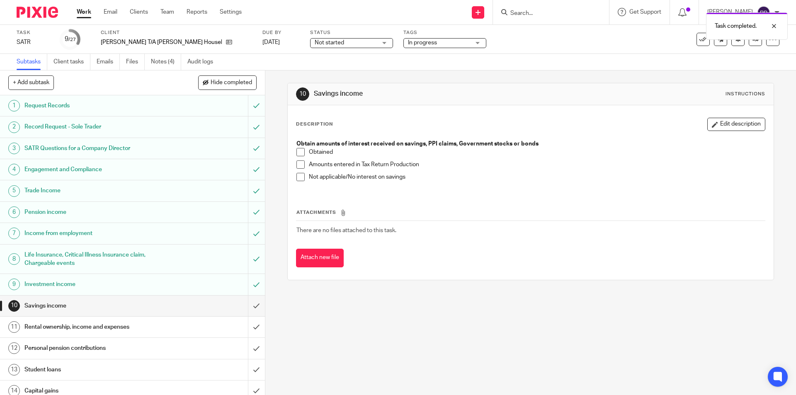
click at [299, 175] on span at bounding box center [300, 177] width 8 height 8
click at [244, 299] on input "submit" at bounding box center [132, 306] width 265 height 21
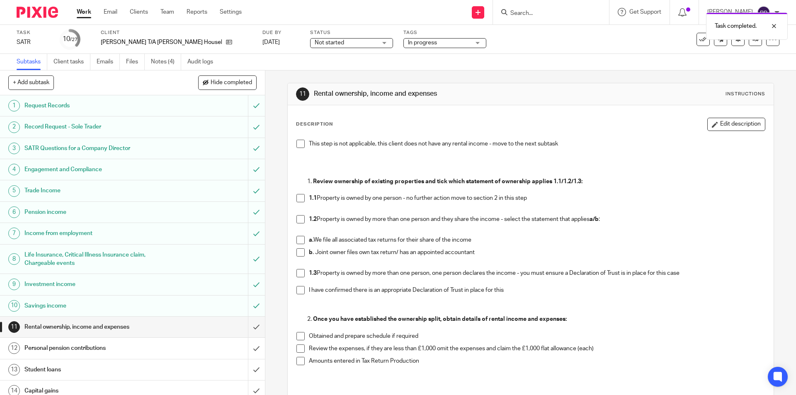
click at [297, 142] on span at bounding box center [300, 144] width 8 height 8
click at [248, 325] on input "submit" at bounding box center [132, 327] width 265 height 21
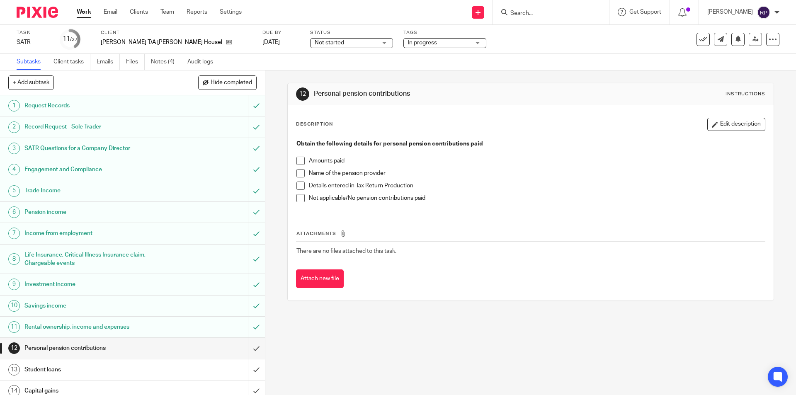
click at [297, 202] on span at bounding box center [300, 198] width 8 height 8
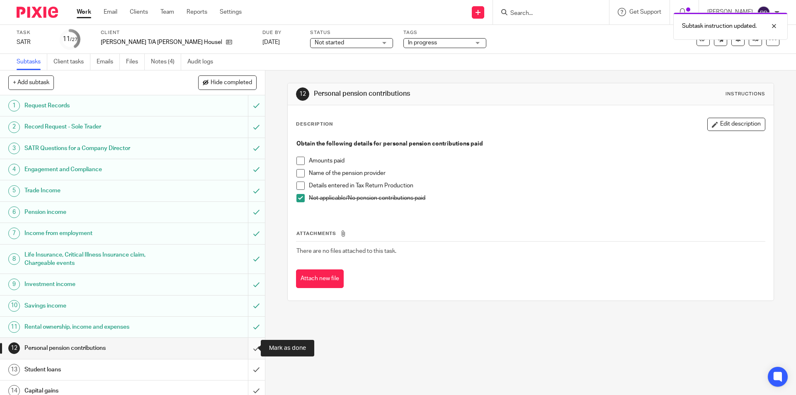
click at [247, 341] on input "submit" at bounding box center [132, 348] width 265 height 21
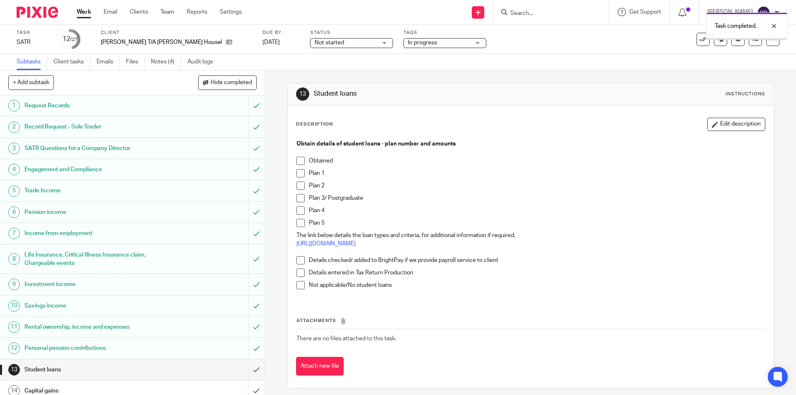
scroll to position [83, 0]
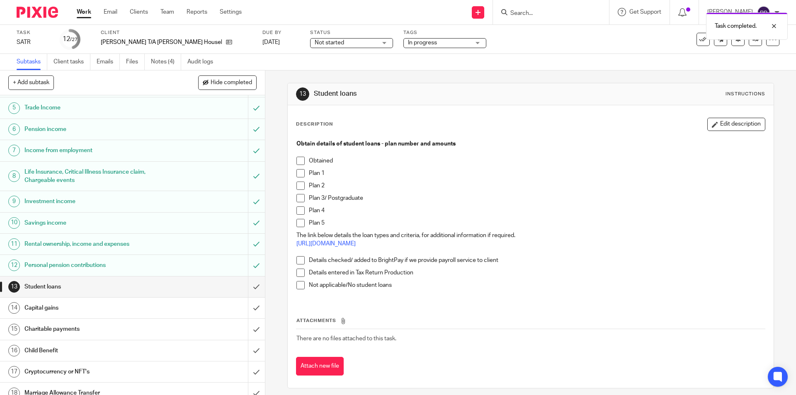
click at [300, 285] on span at bounding box center [300, 285] width 8 height 8
click at [245, 283] on input "submit" at bounding box center [132, 287] width 265 height 21
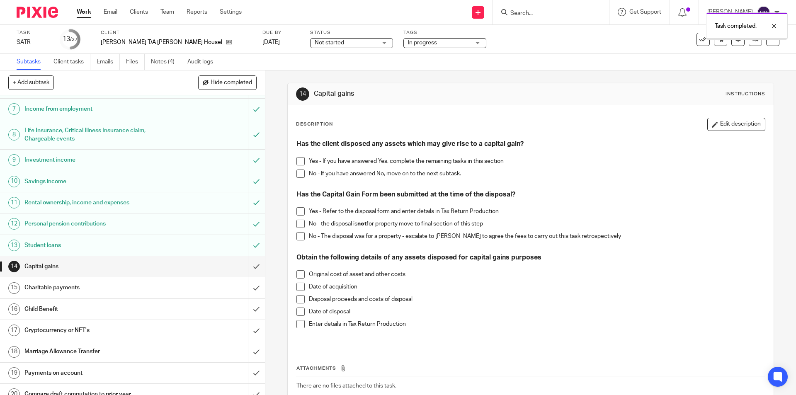
scroll to position [166, 0]
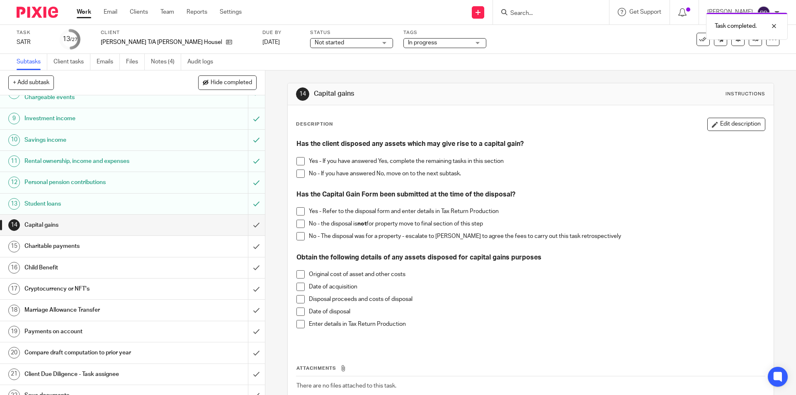
click at [297, 175] on span at bounding box center [300, 174] width 8 height 8
click at [250, 223] on input "submit" at bounding box center [132, 225] width 265 height 21
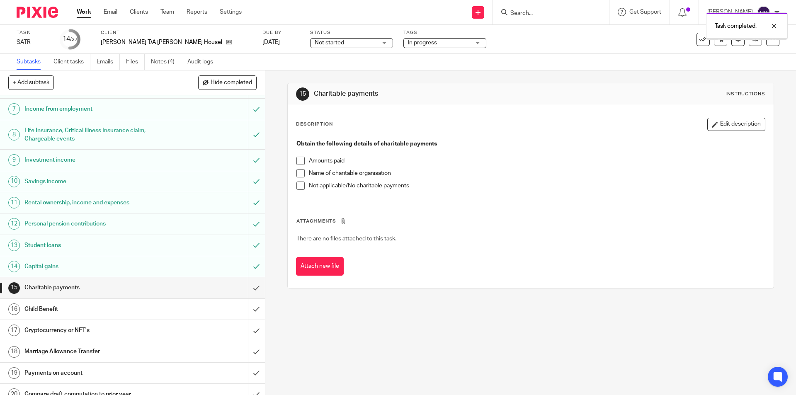
scroll to position [166, 0]
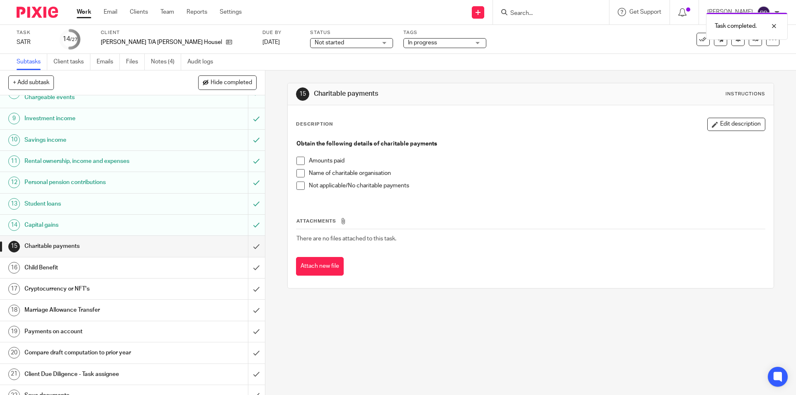
click at [302, 185] on span at bounding box center [300, 186] width 8 height 8
click at [246, 244] on input "submit" at bounding box center [132, 246] width 265 height 21
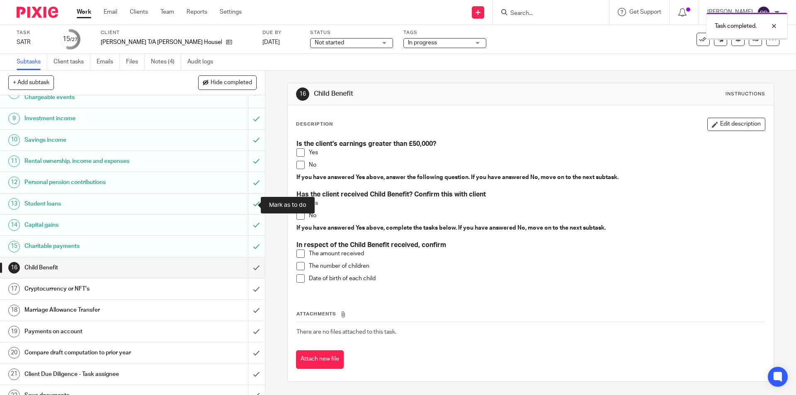
scroll to position [207, 0]
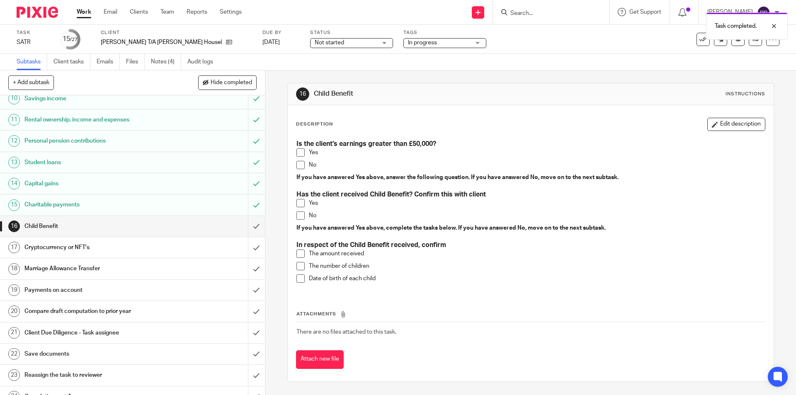
click at [299, 169] on span at bounding box center [300, 165] width 8 height 8
click at [251, 224] on input "submit" at bounding box center [132, 226] width 265 height 21
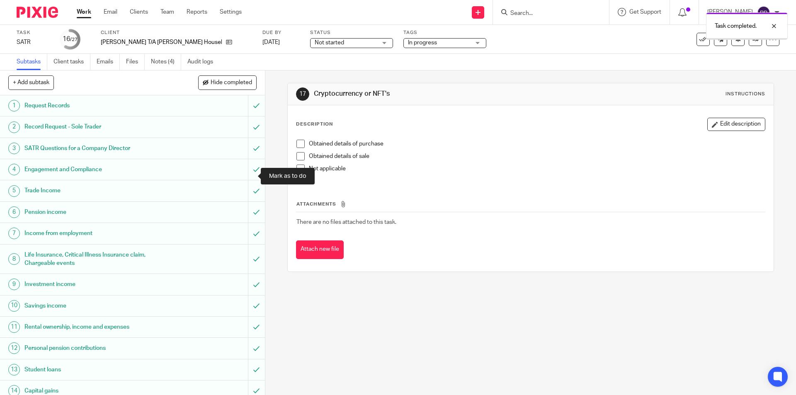
scroll to position [124, 0]
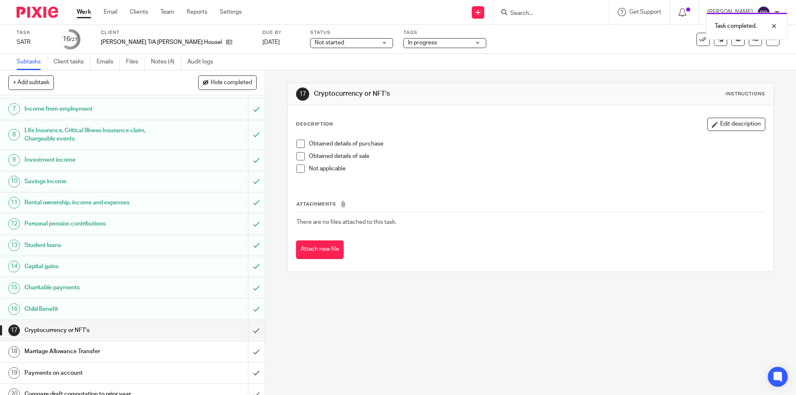
click at [300, 168] on span at bounding box center [300, 169] width 8 height 8
click at [247, 330] on input "submit" at bounding box center [132, 330] width 265 height 21
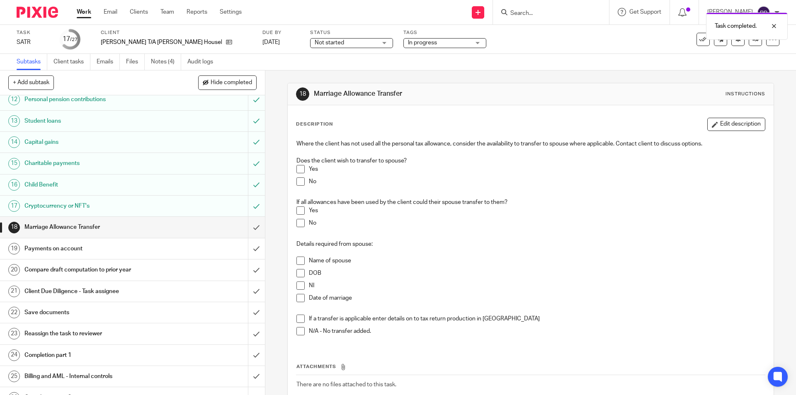
click at [299, 182] on span at bounding box center [300, 181] width 8 height 8
click at [249, 226] on input "submit" at bounding box center [132, 227] width 265 height 21
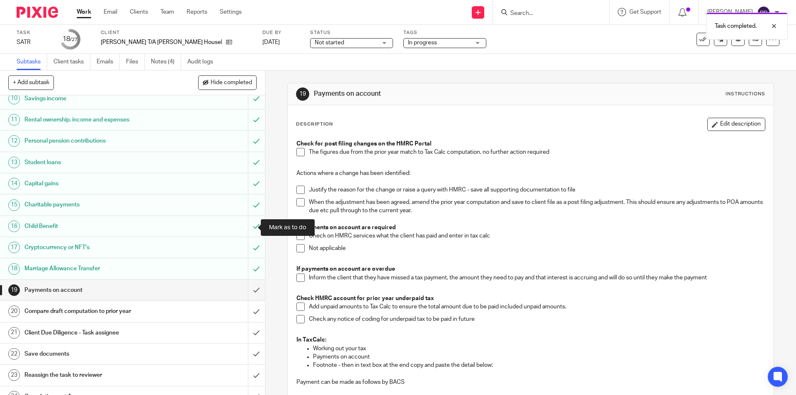
scroll to position [284, 0]
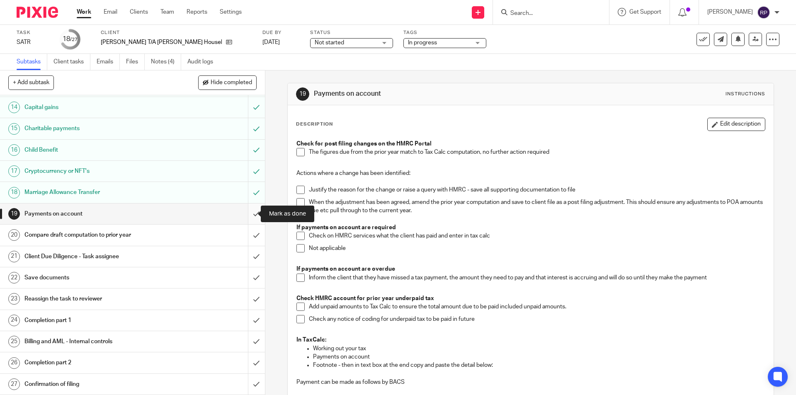
click at [246, 216] on input "submit" at bounding box center [132, 214] width 265 height 21
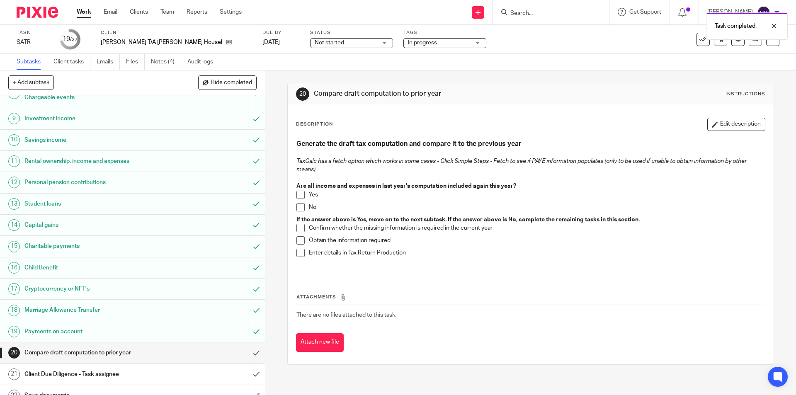
scroll to position [249, 0]
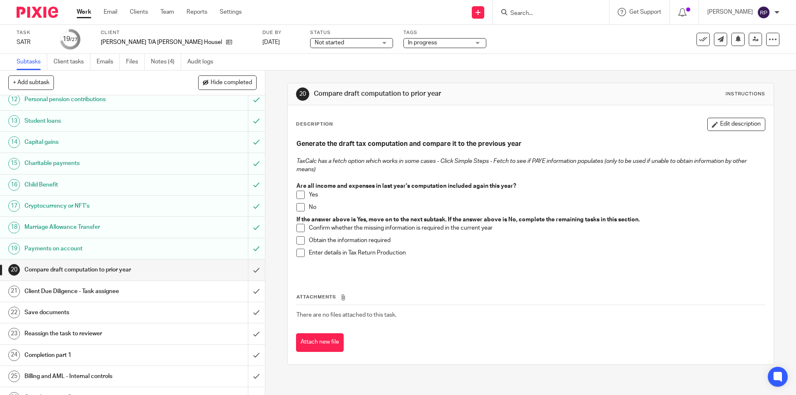
click at [297, 195] on span at bounding box center [300, 195] width 8 height 8
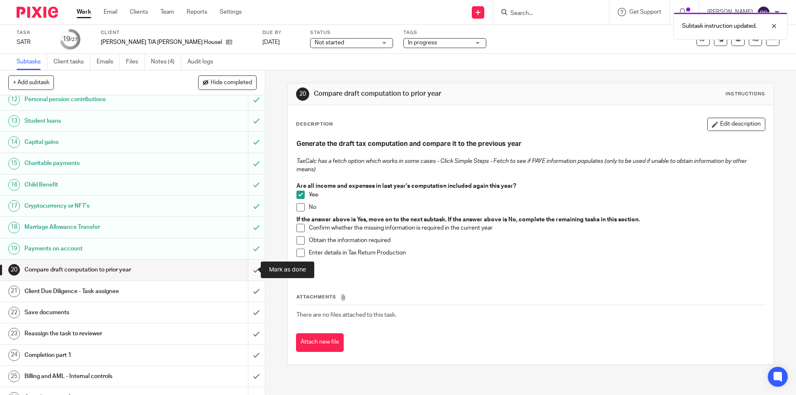
click at [248, 265] on input "submit" at bounding box center [132, 270] width 265 height 21
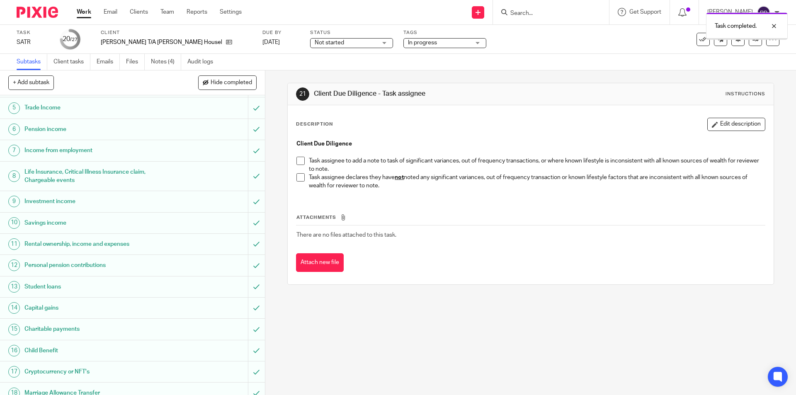
scroll to position [207, 0]
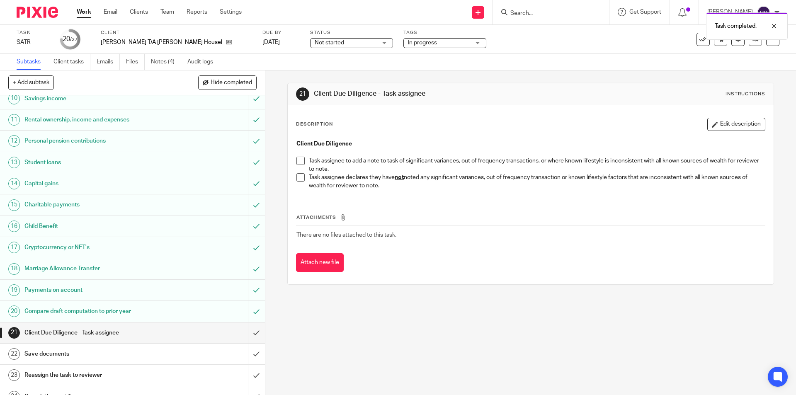
click at [296, 178] on span at bounding box center [300, 177] width 8 height 8
click at [248, 330] on input "submit" at bounding box center [132, 333] width 265 height 21
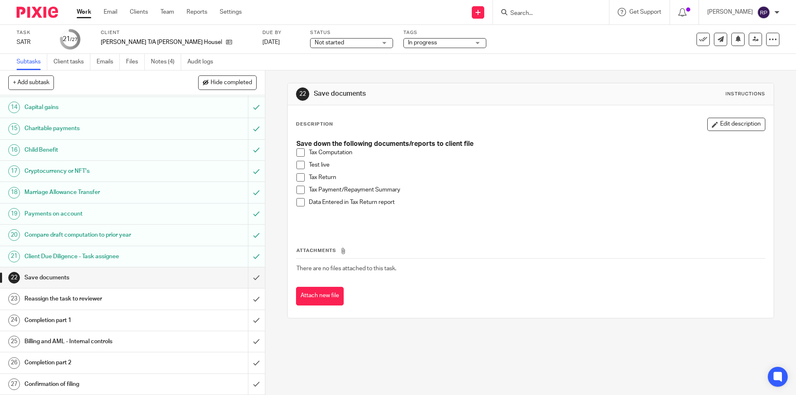
scroll to position [242, 0]
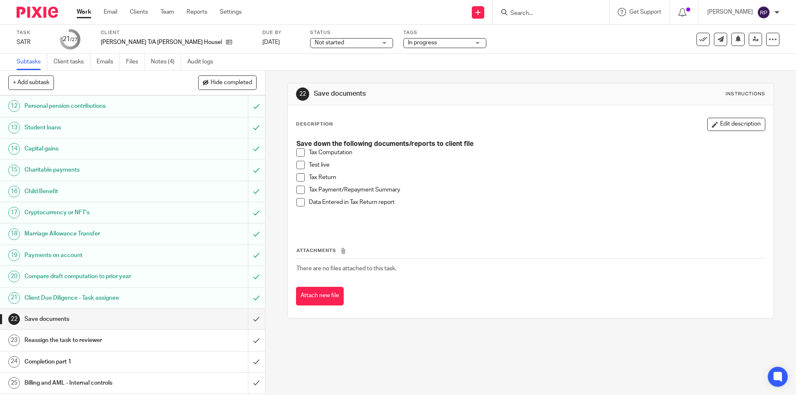
click at [415, 41] on span "In progress" at bounding box center [439, 43] width 62 height 9
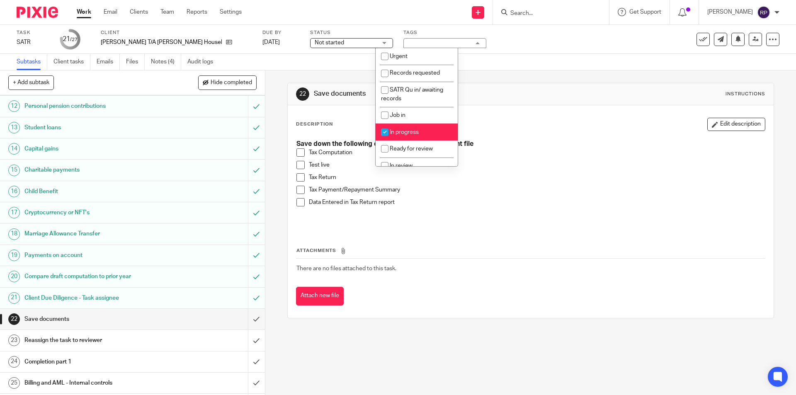
scroll to position [83, 0]
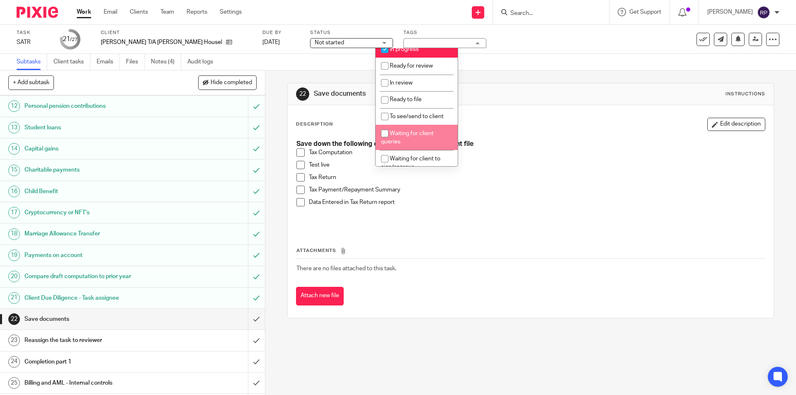
click at [426, 133] on span "Waiting for client queries" at bounding box center [407, 138] width 53 height 15
checkbox input "true"
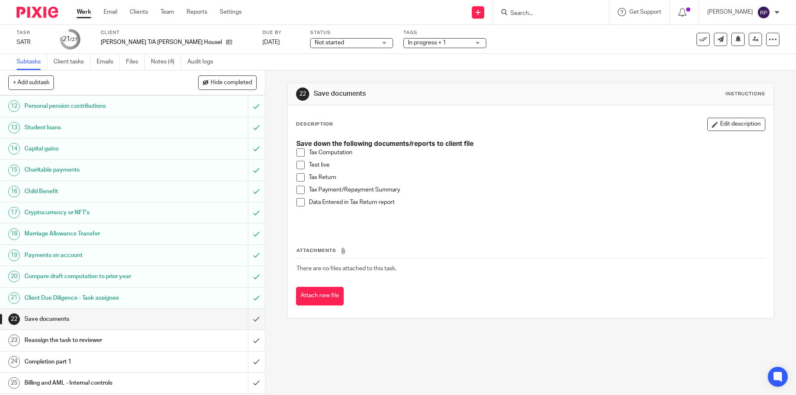
click at [493, 122] on div "Description Edit description" at bounding box center [530, 124] width 469 height 13
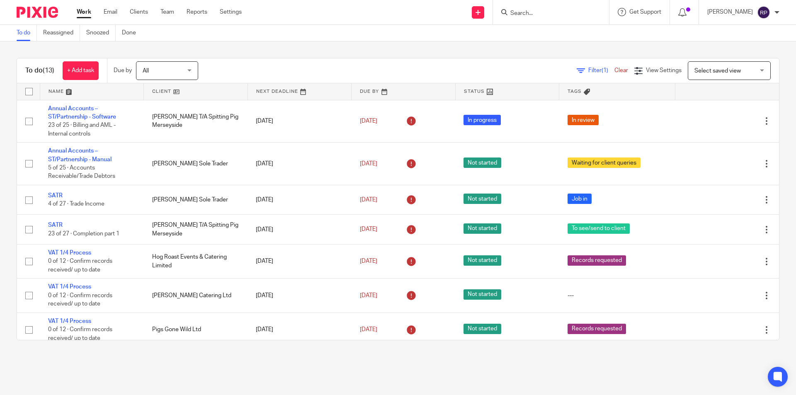
click at [80, 13] on link "Work" at bounding box center [84, 12] width 15 height 8
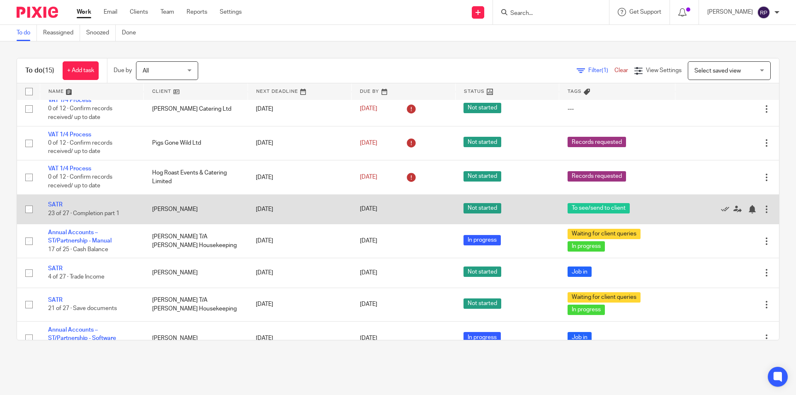
scroll to position [104, 0]
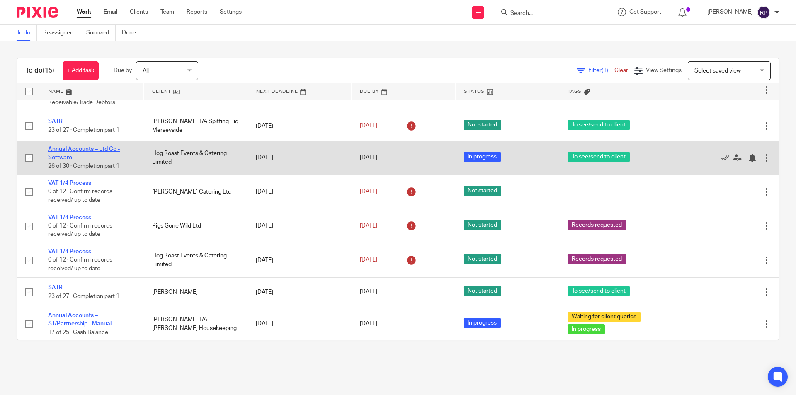
click at [97, 148] on link "Annual Accounts – Ltd Co - Software" at bounding box center [84, 153] width 72 height 14
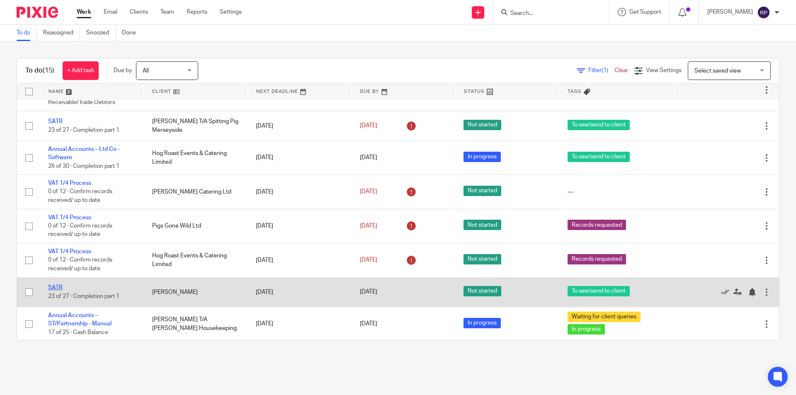
click at [54, 289] on link "SATR" at bounding box center [55, 288] width 15 height 6
